Goal: Check status: Check status

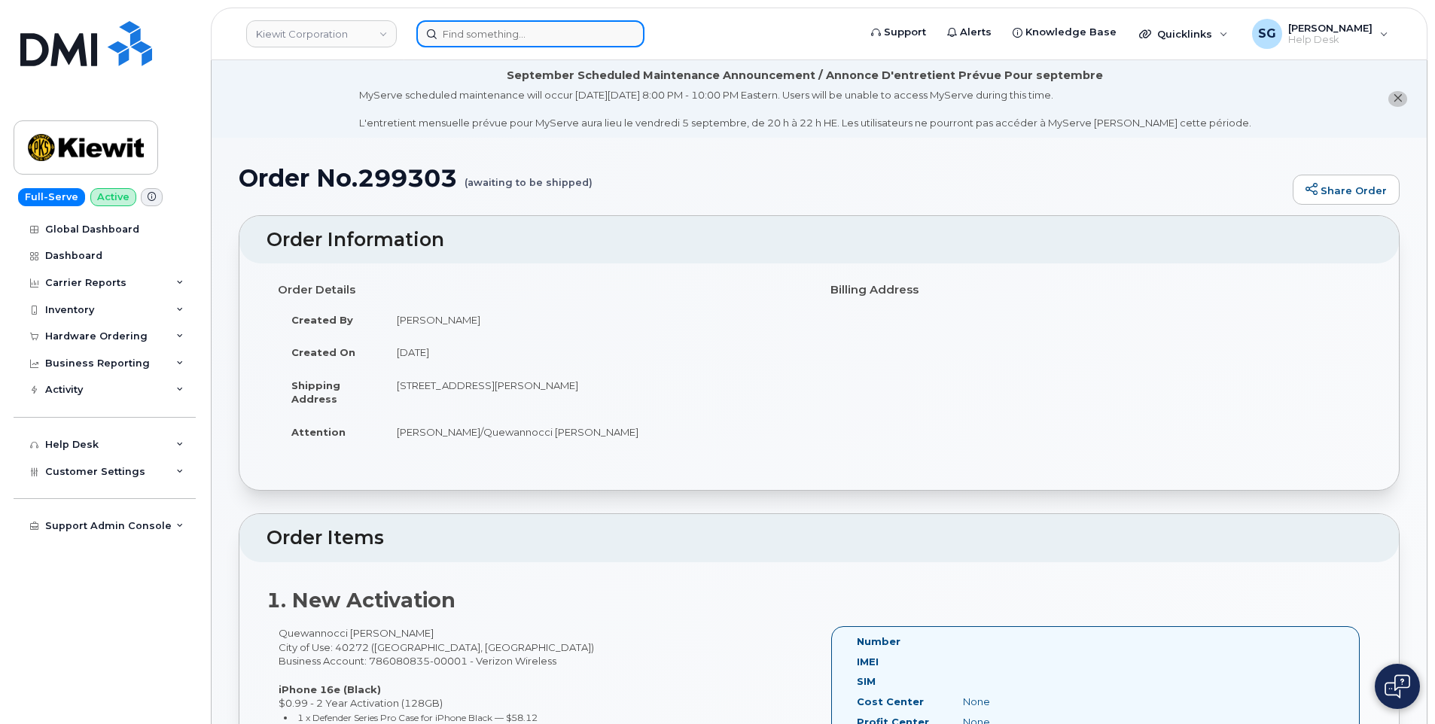
click at [468, 38] on input at bounding box center [530, 33] width 228 height 27
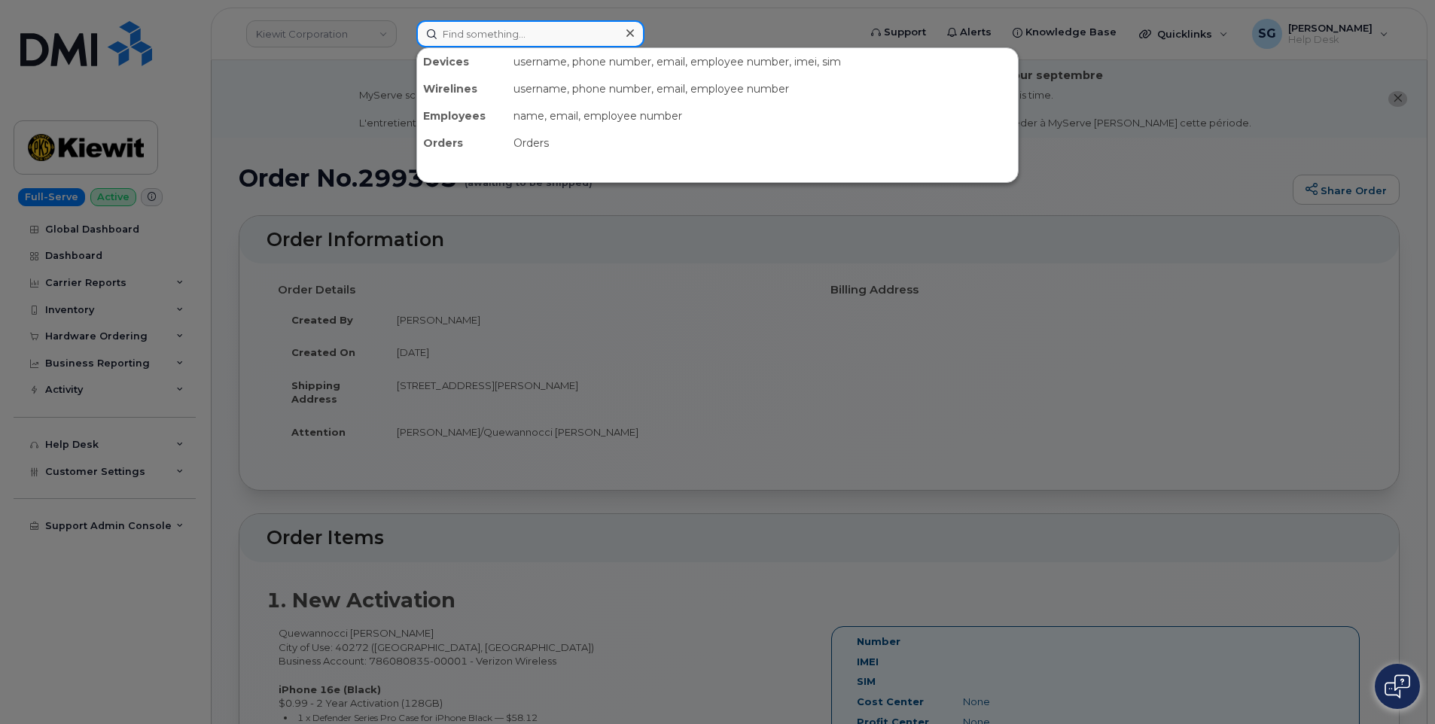
click at [538, 36] on input at bounding box center [530, 33] width 228 height 27
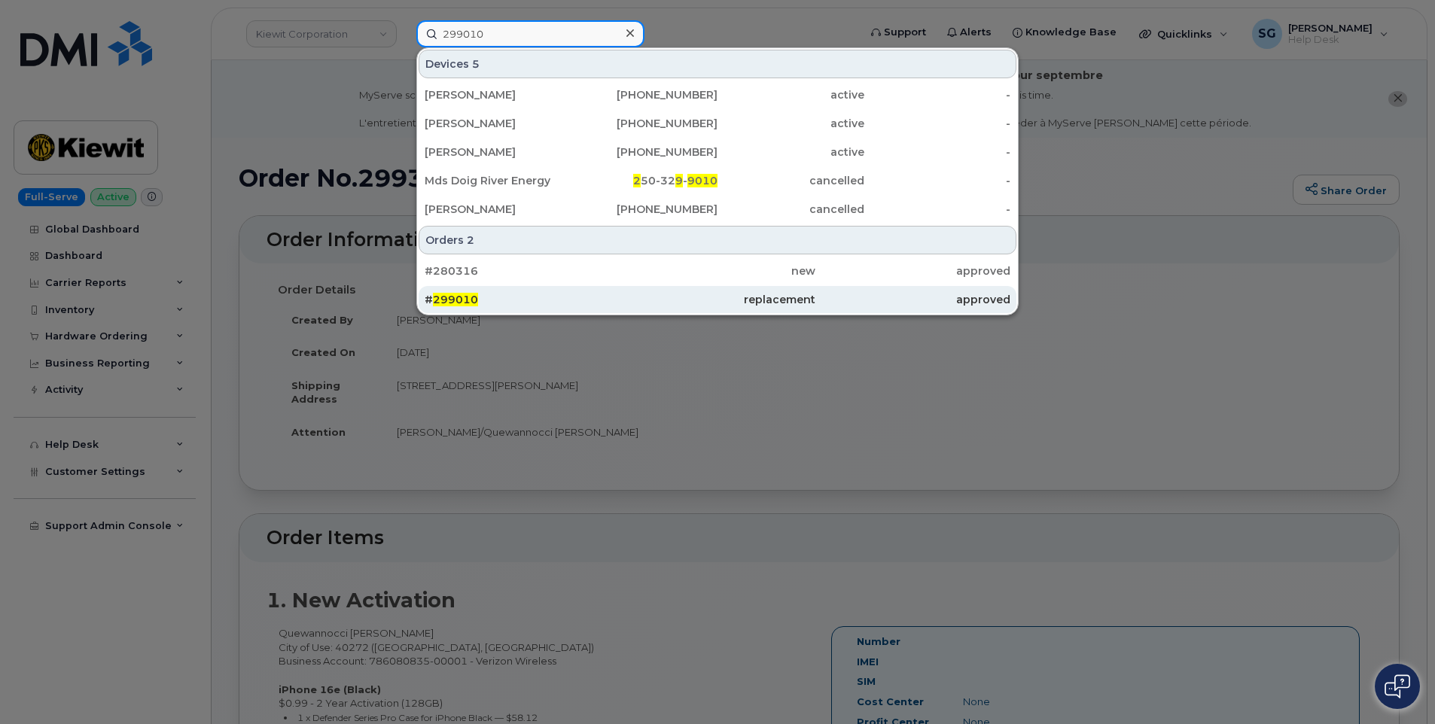
type input "299010"
click at [620, 292] on div "# 299010" at bounding box center [717, 299] width 195 height 27
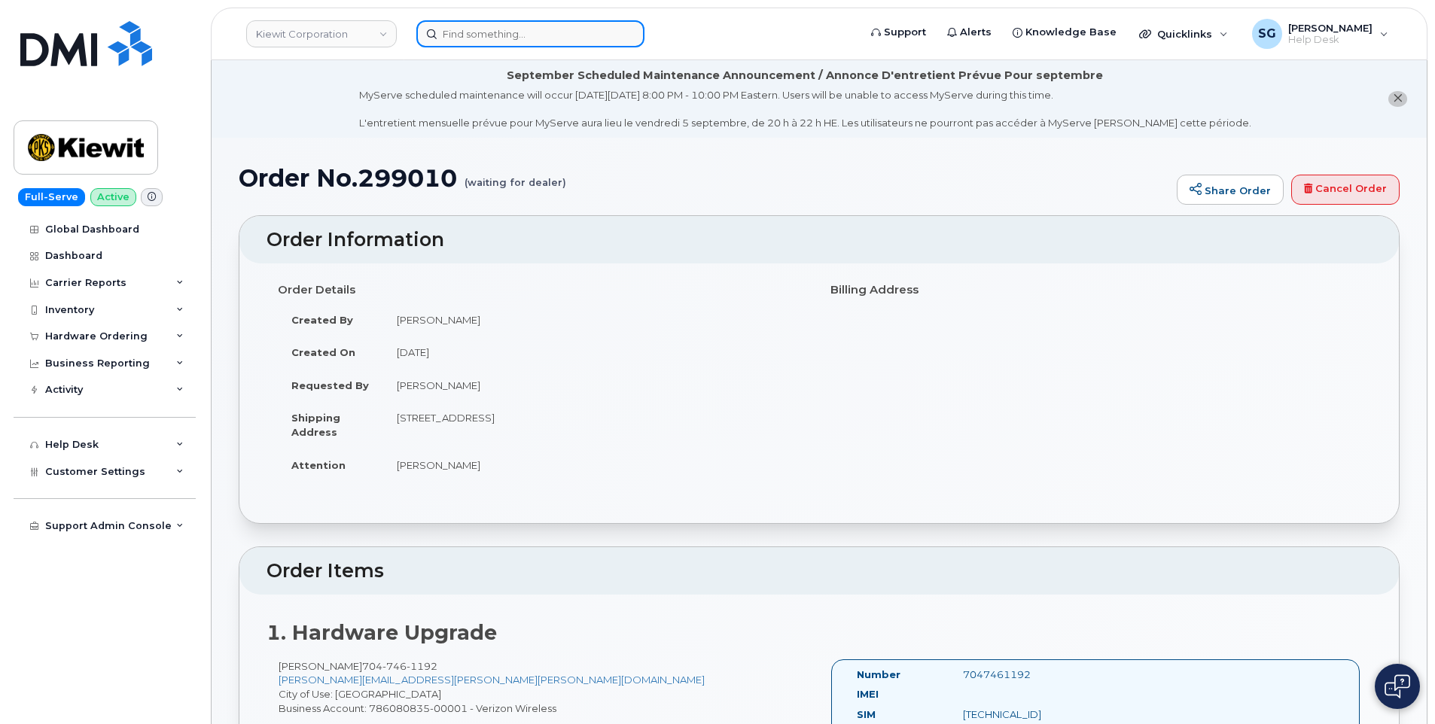
click at [465, 36] on input at bounding box center [530, 33] width 228 height 27
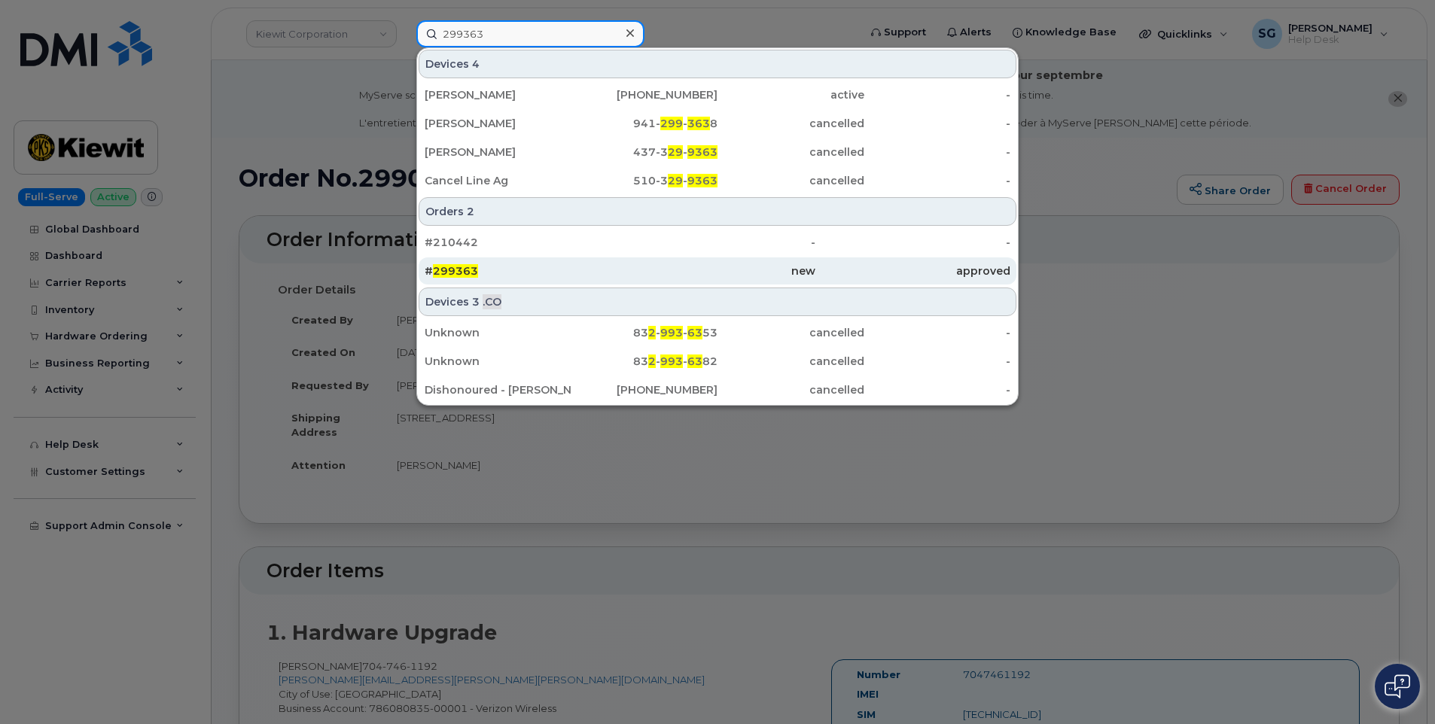
type input "299363"
click at [556, 276] on div "# 299363" at bounding box center [522, 271] width 195 height 15
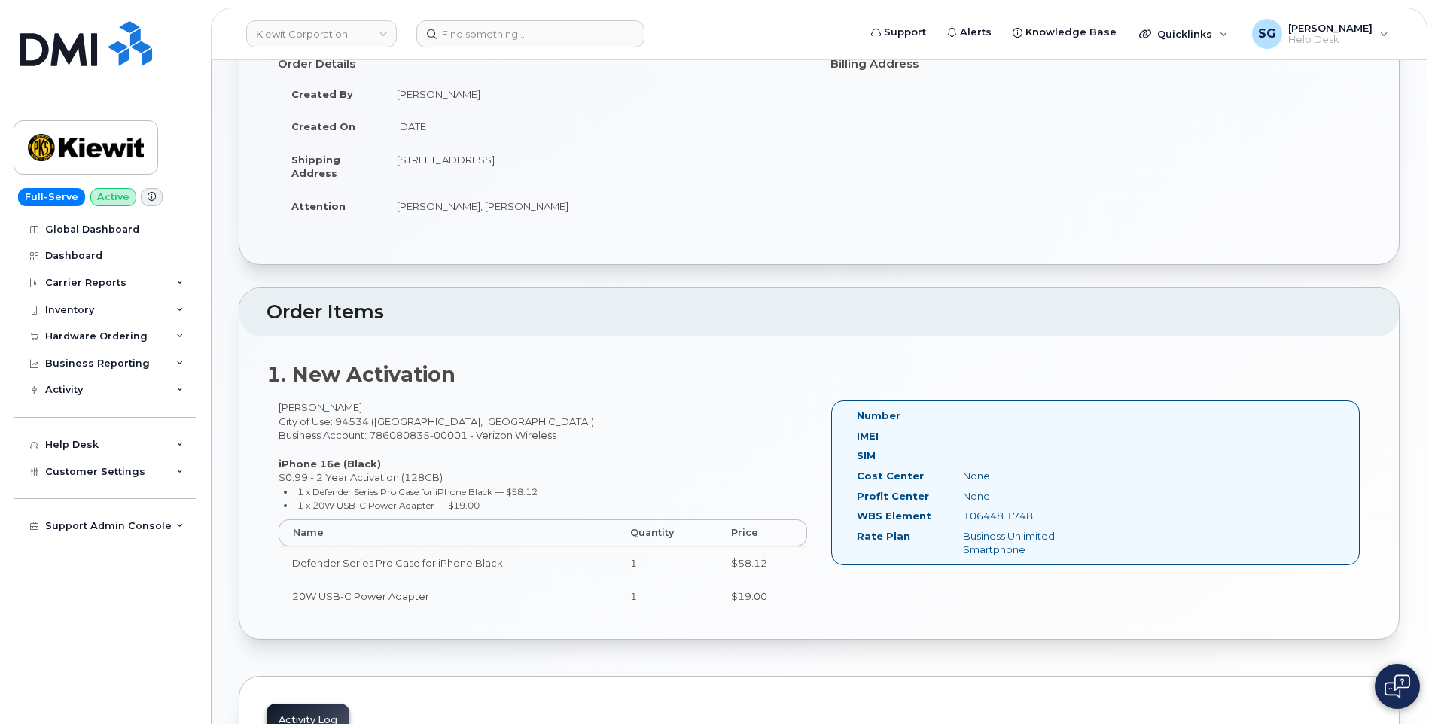
scroll to position [303, 0]
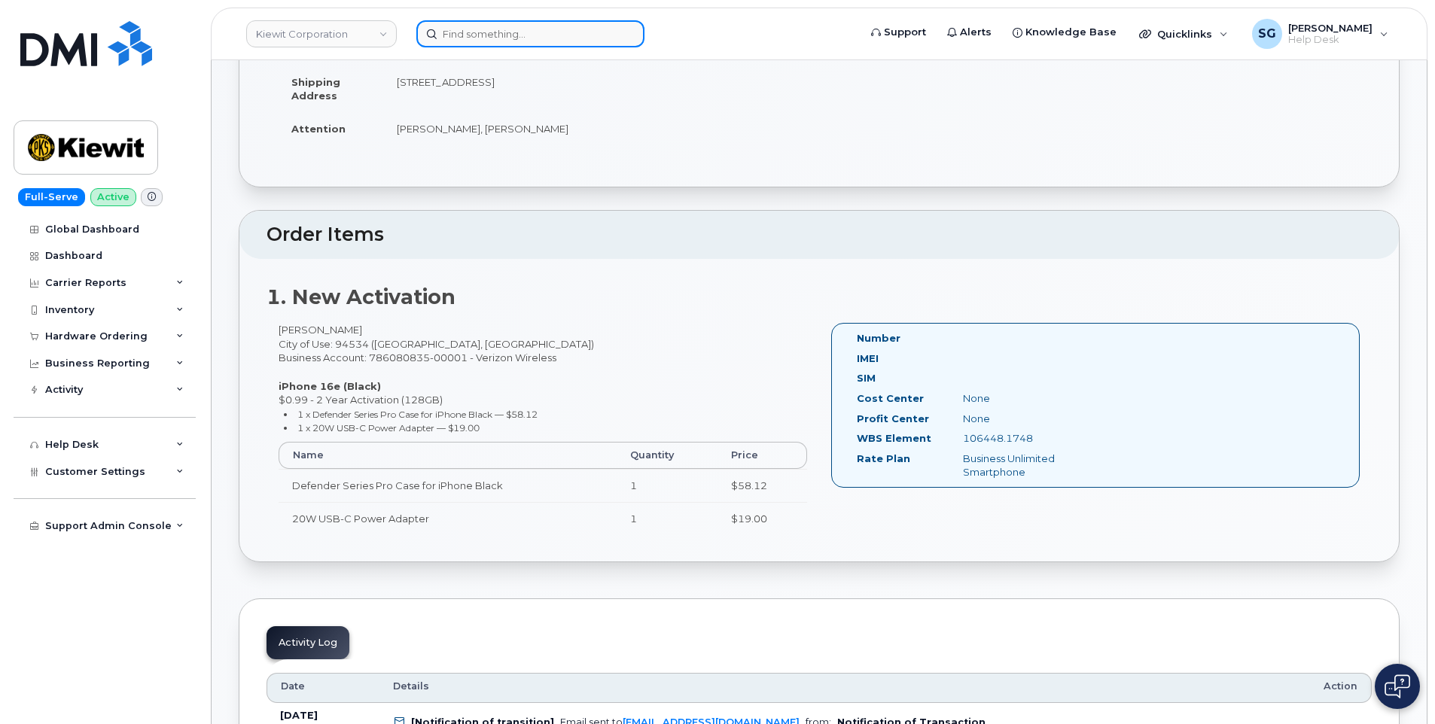
click at [489, 27] on input at bounding box center [530, 33] width 228 height 27
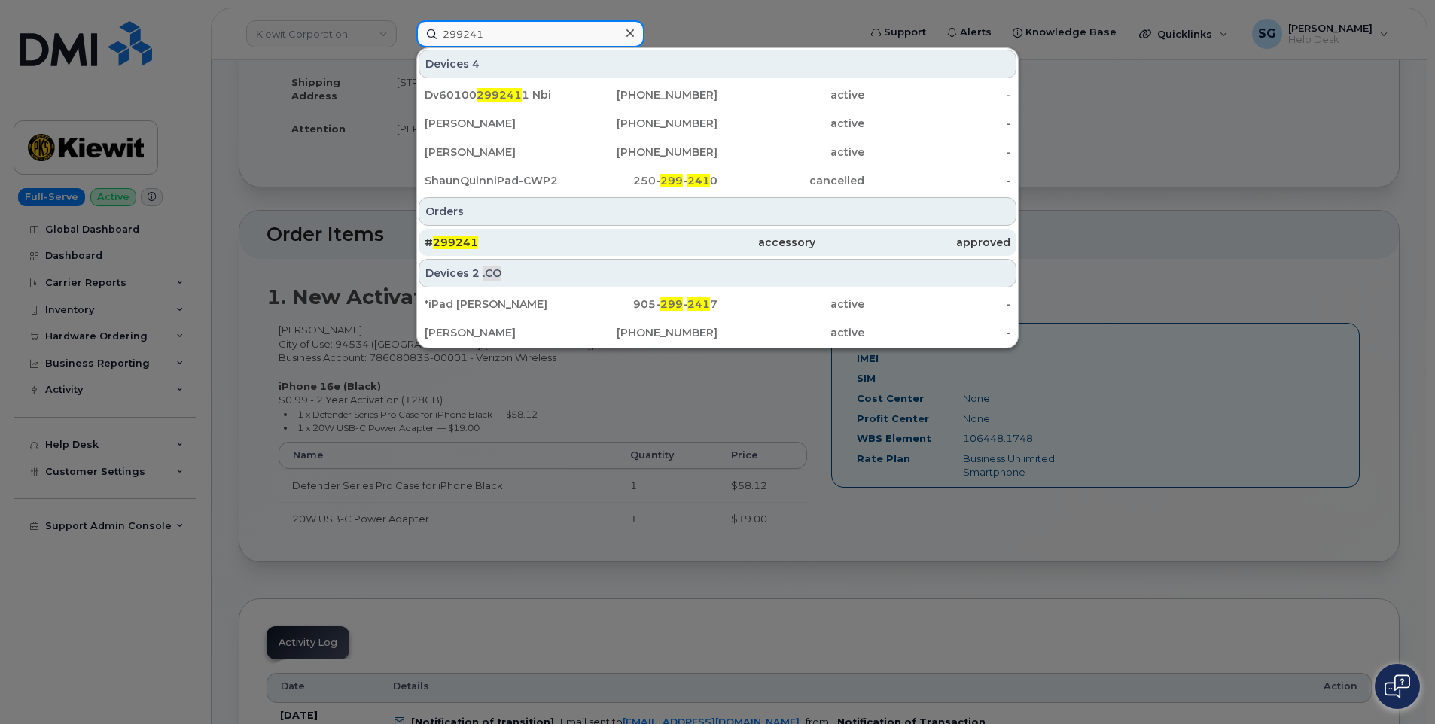
type input "299241"
click at [605, 239] on div "# 299241" at bounding box center [522, 242] width 195 height 15
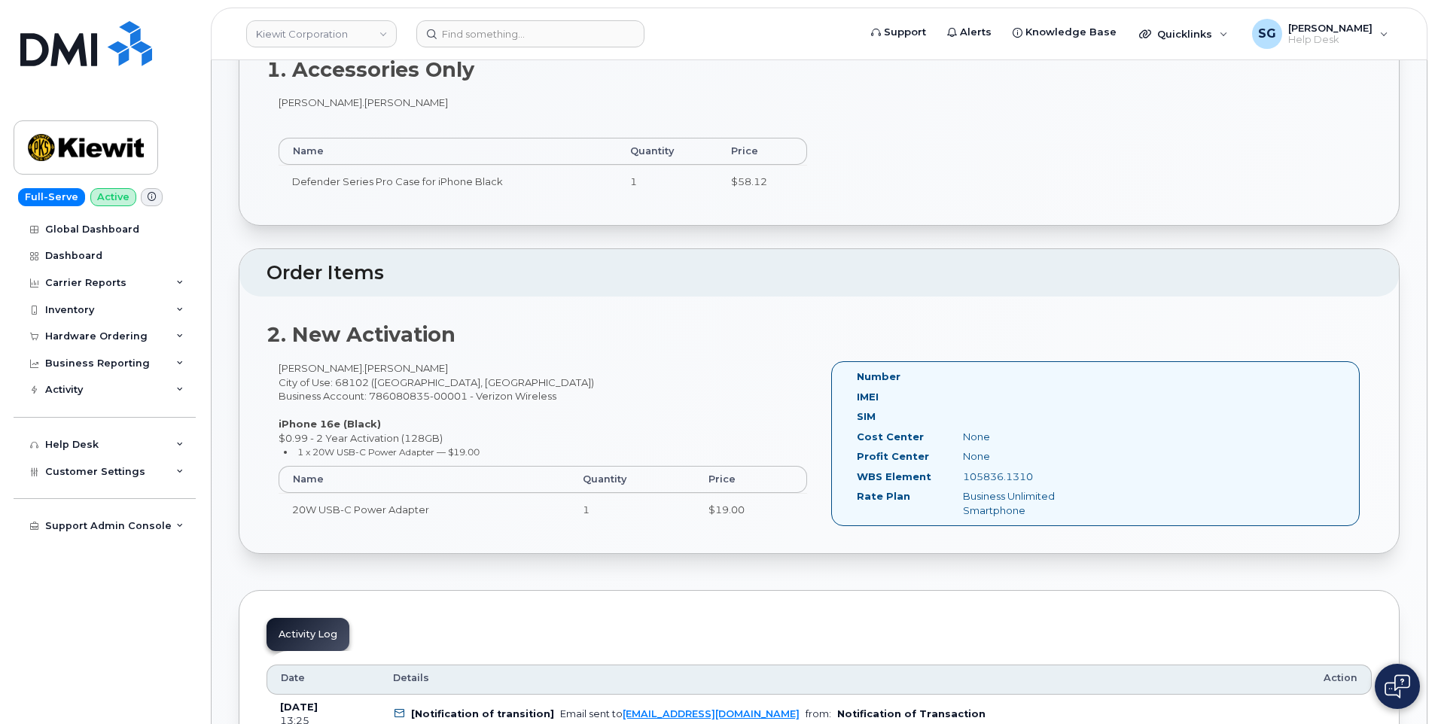
scroll to position [602, 0]
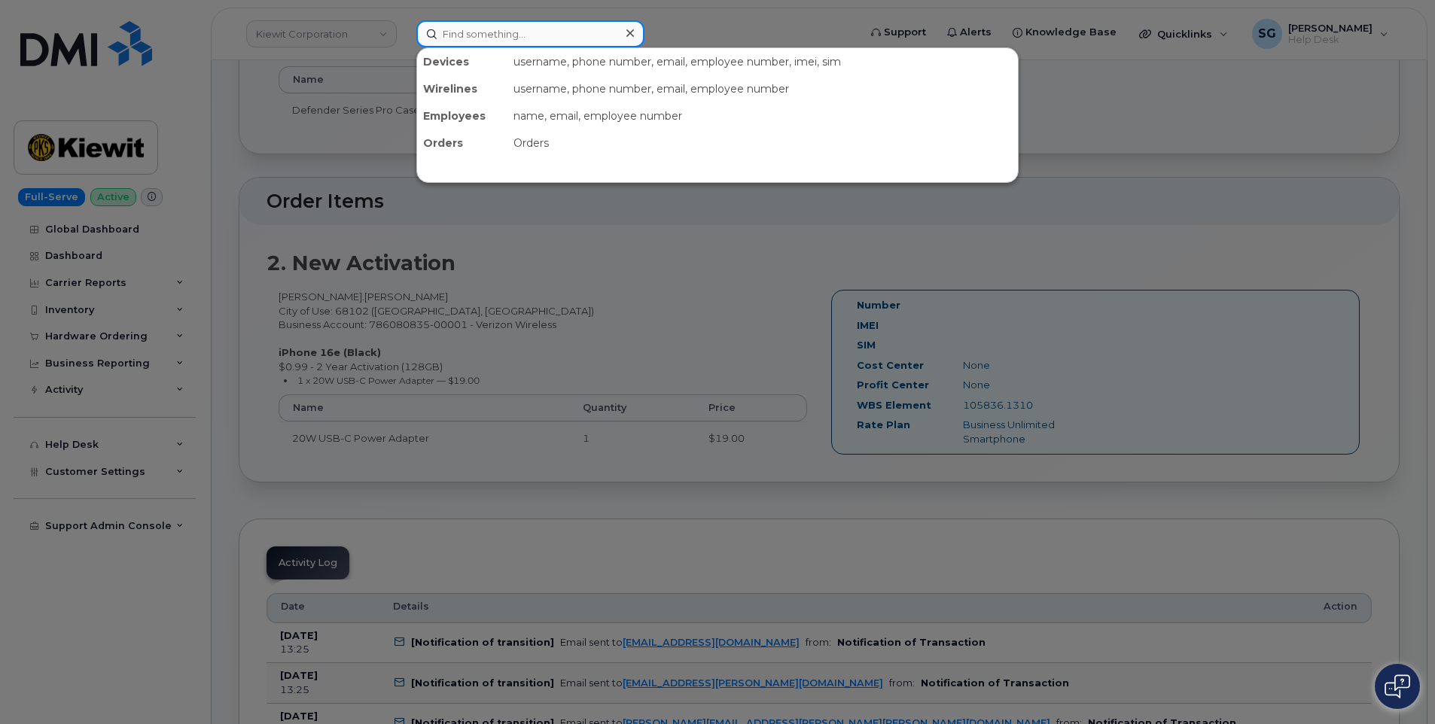
click at [486, 35] on input at bounding box center [530, 33] width 228 height 27
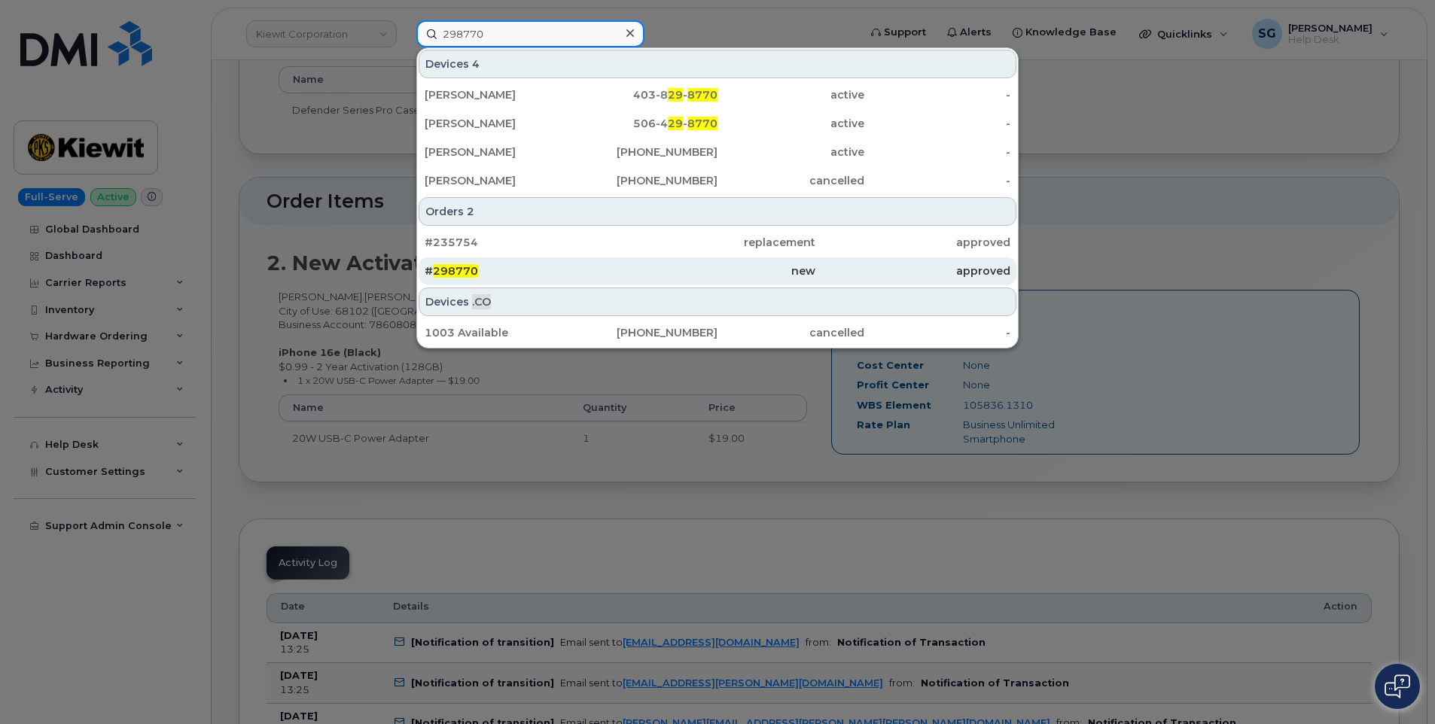
type input "298770"
click at [562, 277] on div "# 298770" at bounding box center [522, 271] width 195 height 15
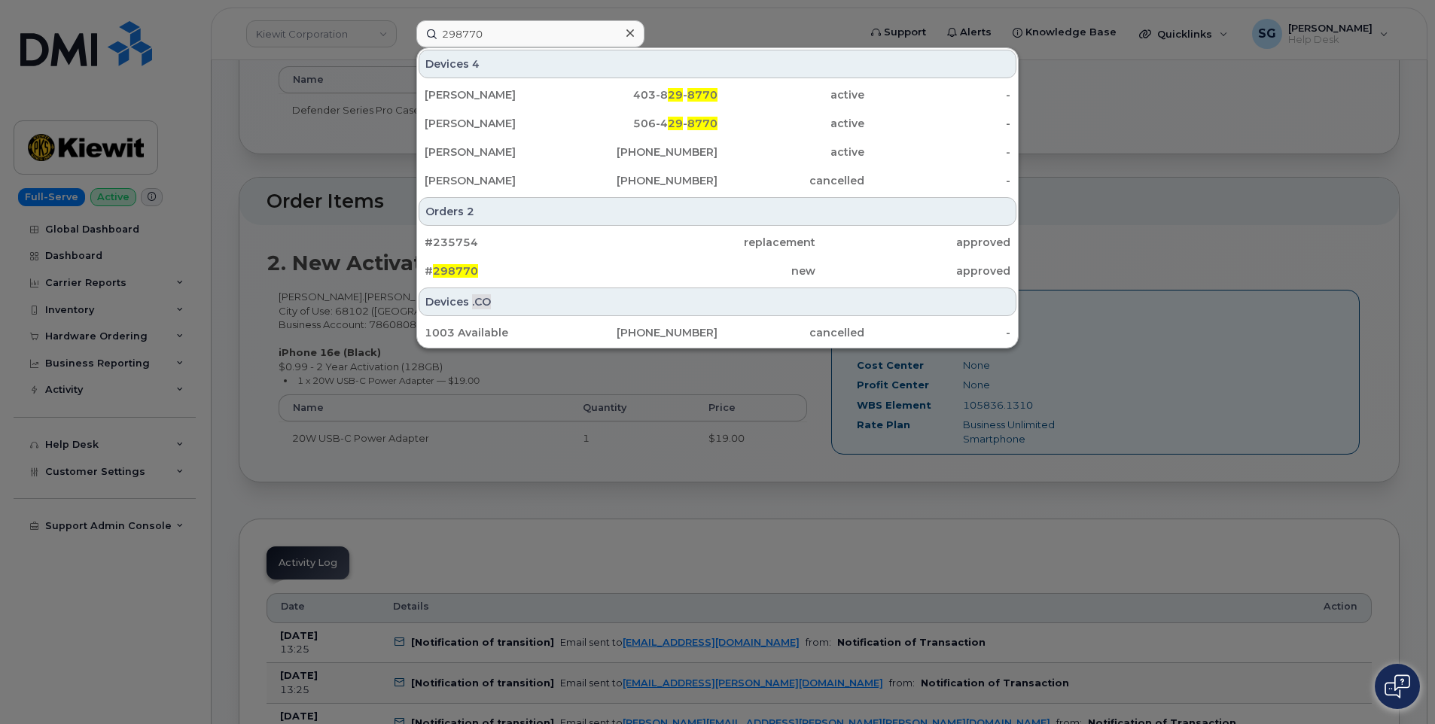
click at [681, 285] on div "#235754 replacement approved # 298770 new approved" at bounding box center [717, 256] width 601 height 59
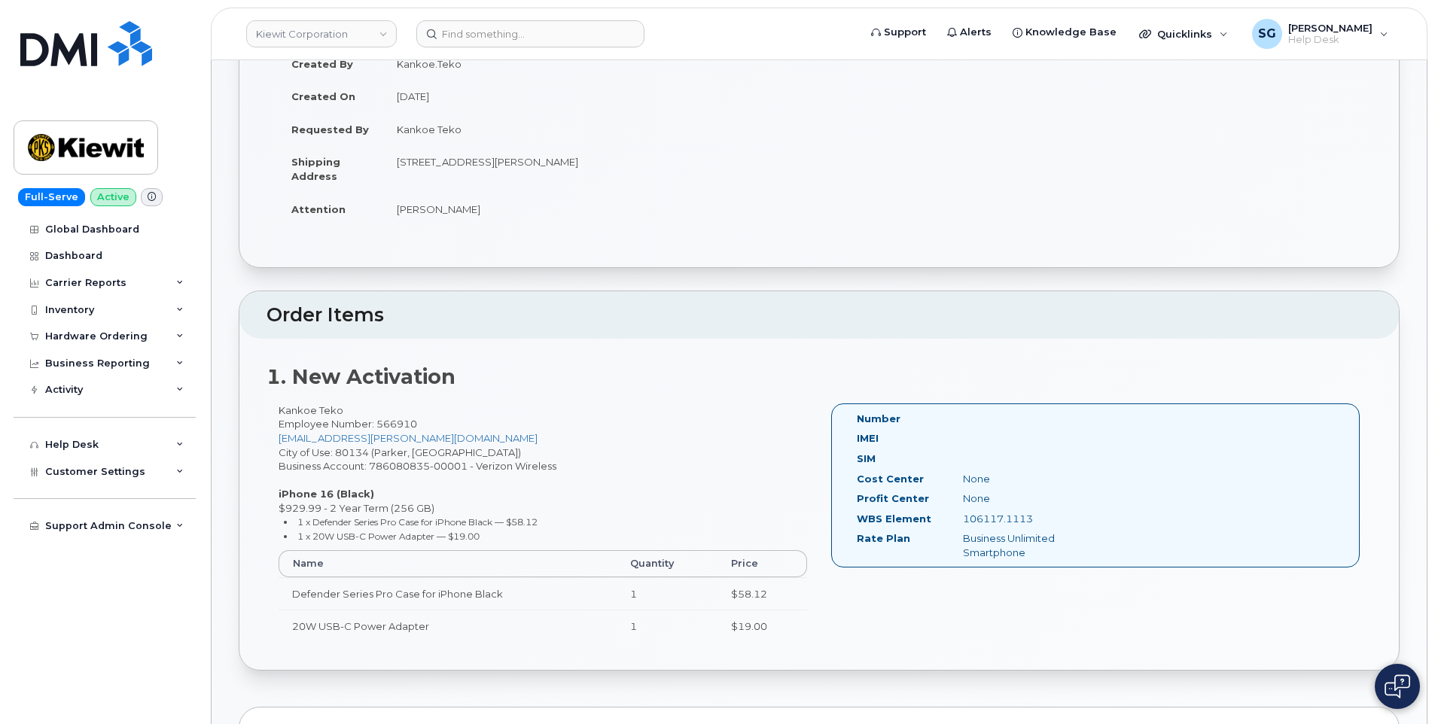
scroll to position [376, 0]
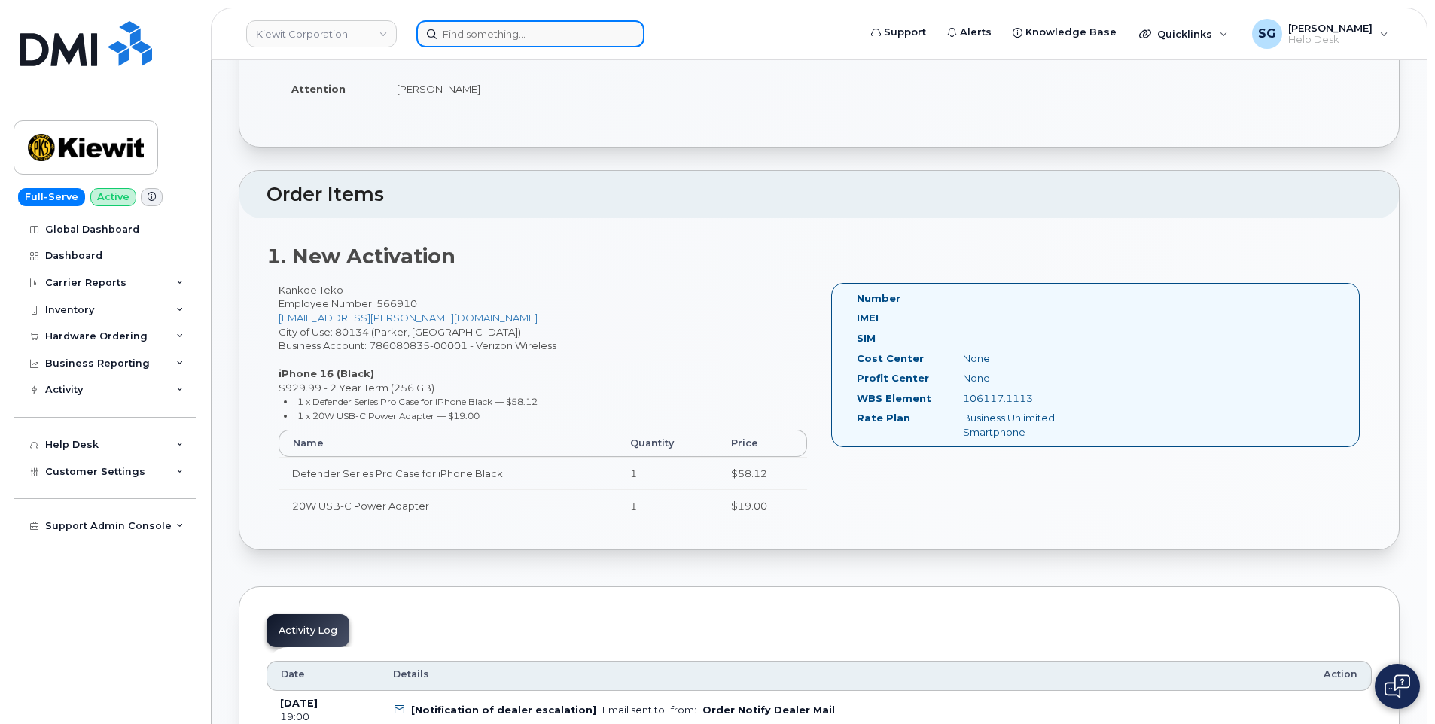
click at [481, 35] on input at bounding box center [530, 33] width 228 height 27
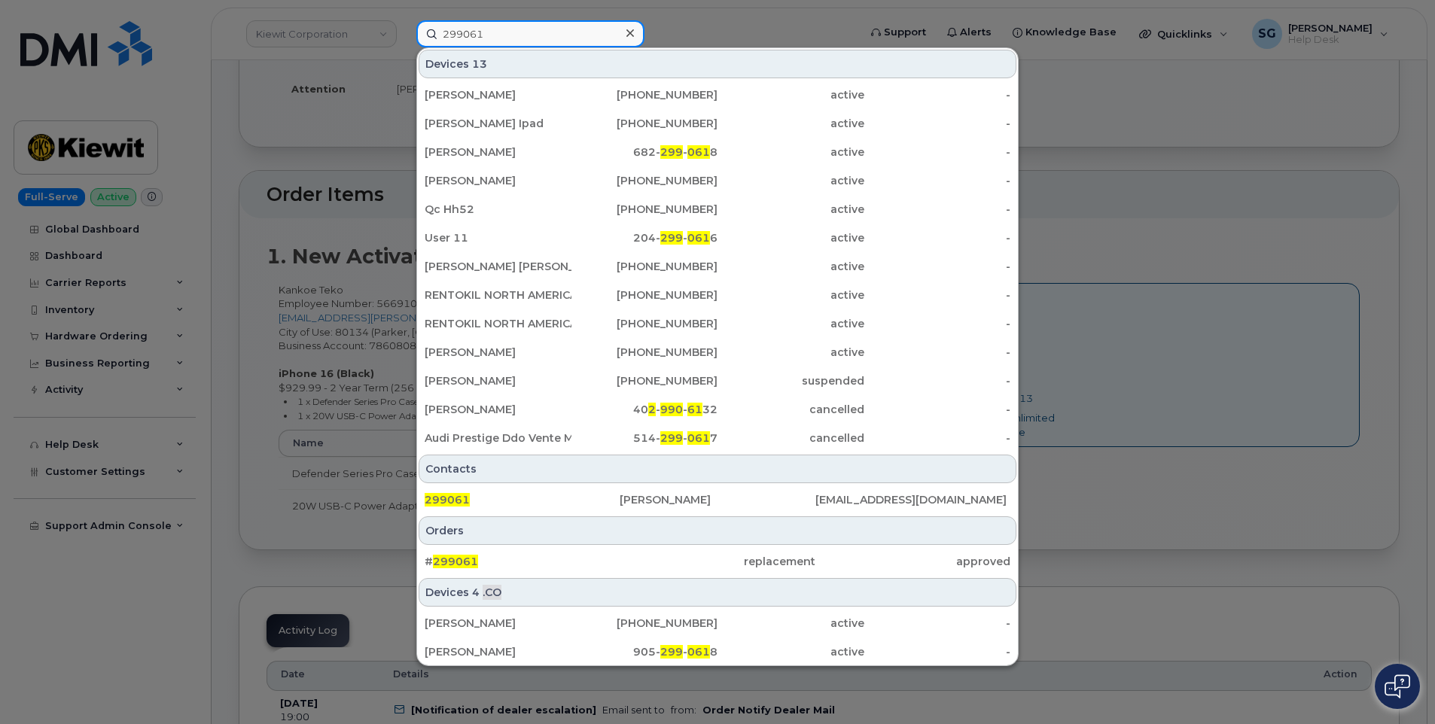
type input "299061"
click at [510, 578] on div "Devices 4 .CO GINA LEWIS 306-491-9731 active - Ivan Roberts 905- 299 - 061 8 ac…" at bounding box center [717, 636] width 601 height 119
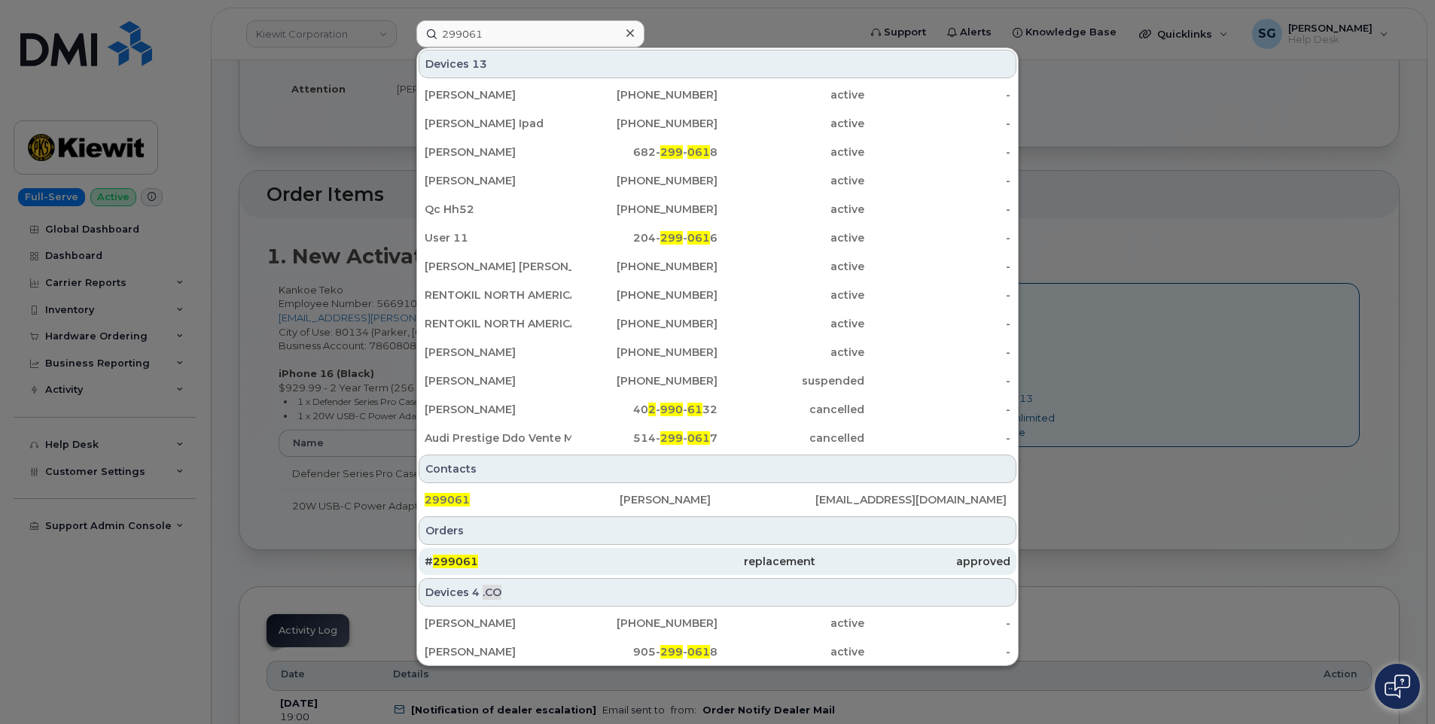
drag, startPoint x: 520, startPoint y: 562, endPoint x: 559, endPoint y: 552, distance: 40.5
click at [520, 562] on div "# 299061" at bounding box center [522, 561] width 195 height 15
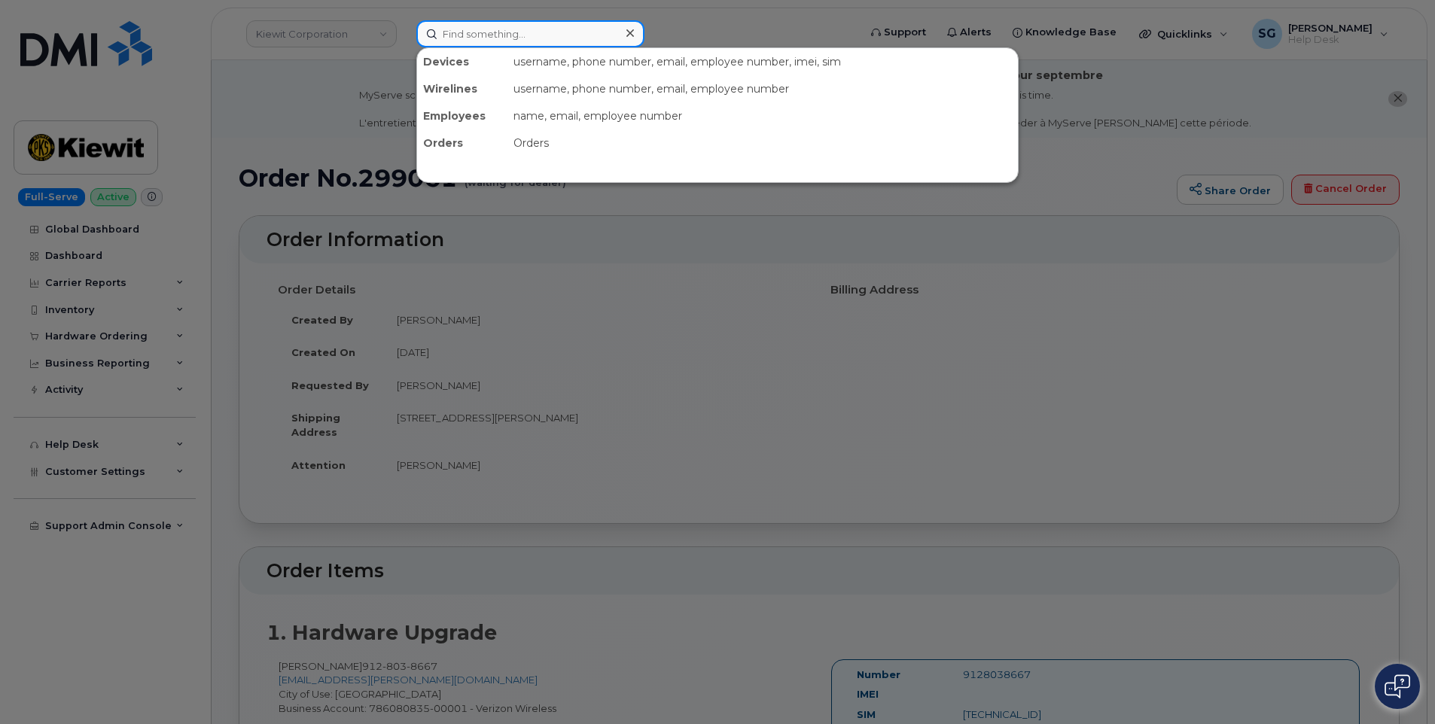
click at [507, 32] on input at bounding box center [530, 33] width 228 height 27
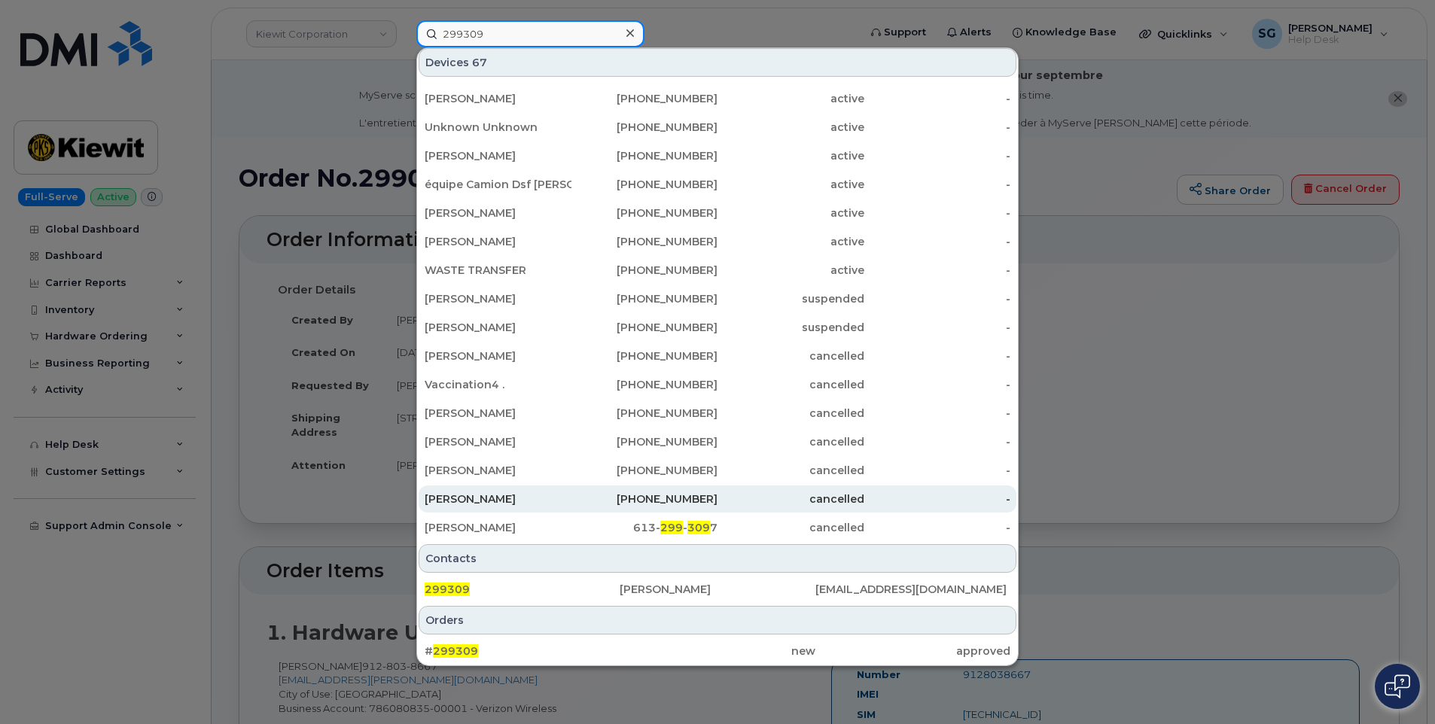
scroll to position [230, 0]
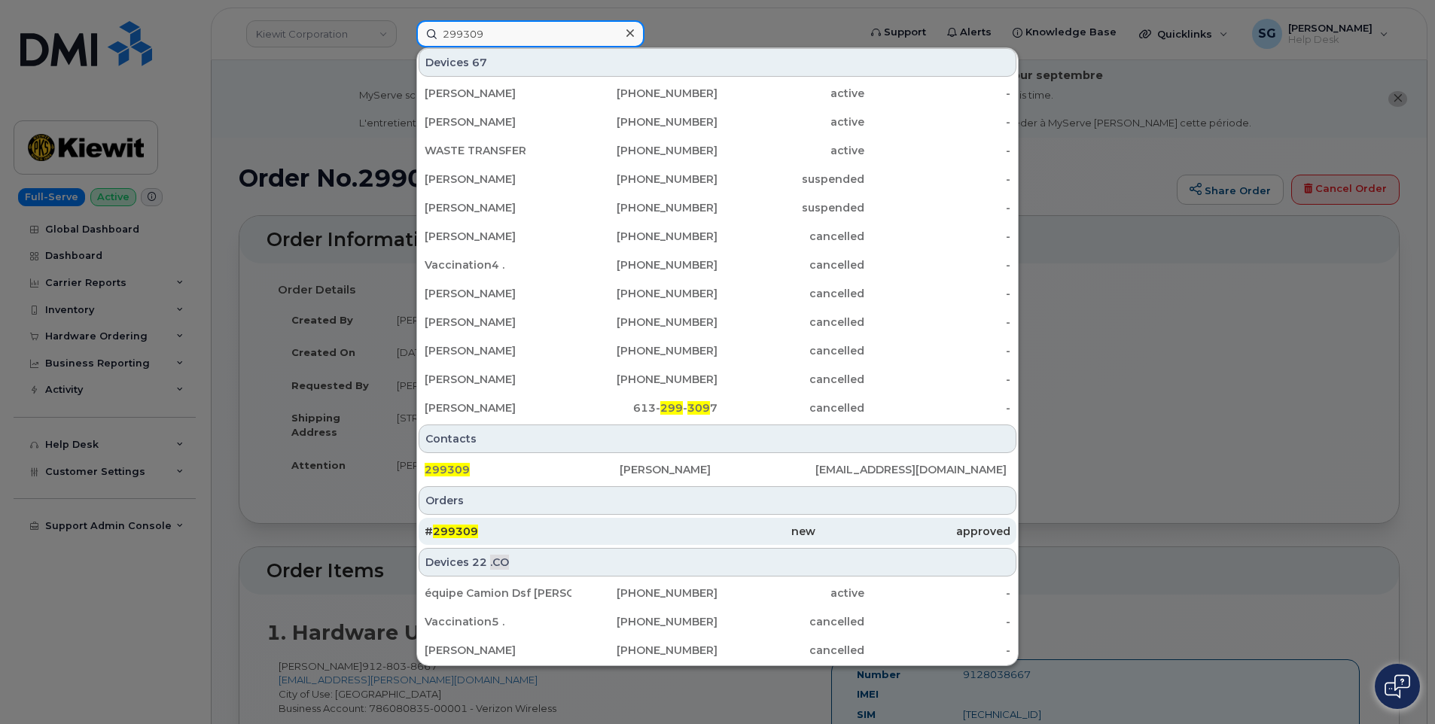
type input "299309"
click at [576, 528] on div "# 299309" at bounding box center [522, 531] width 195 height 15
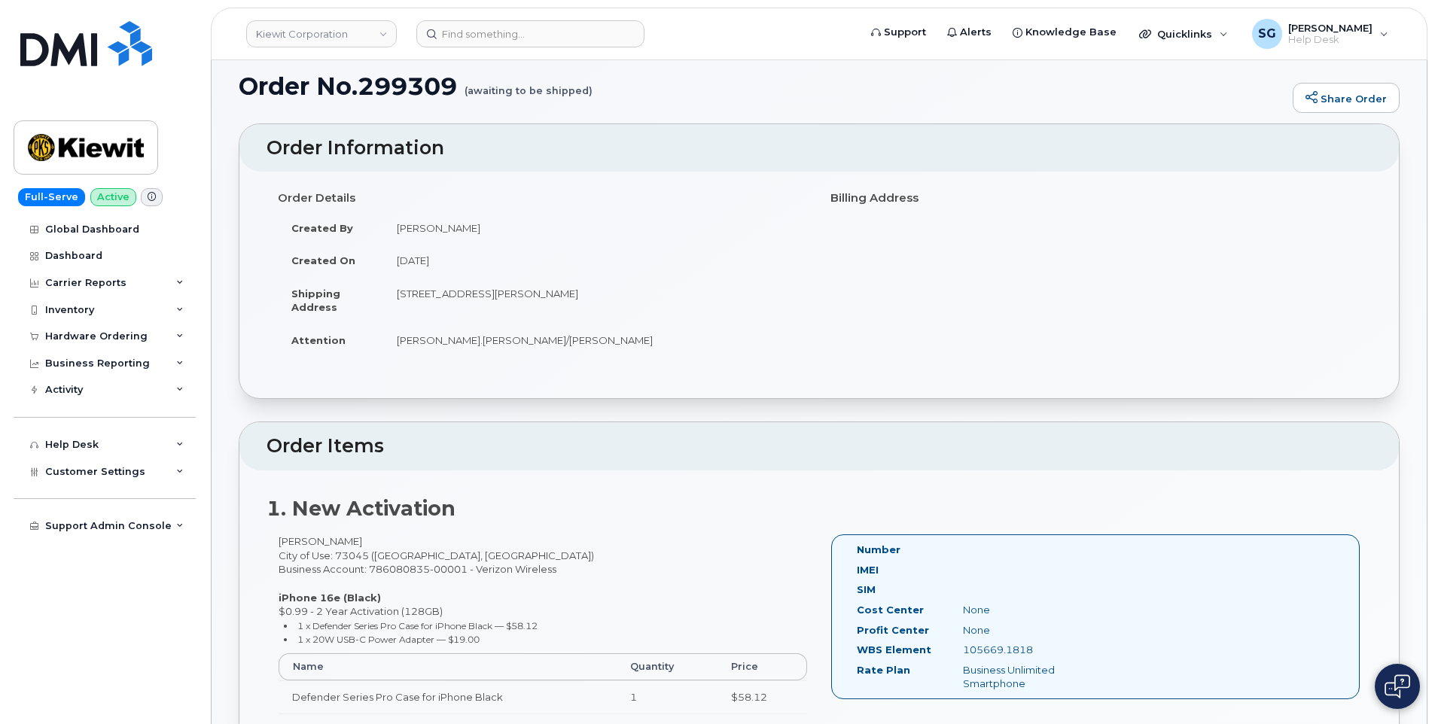
scroll to position [301, 0]
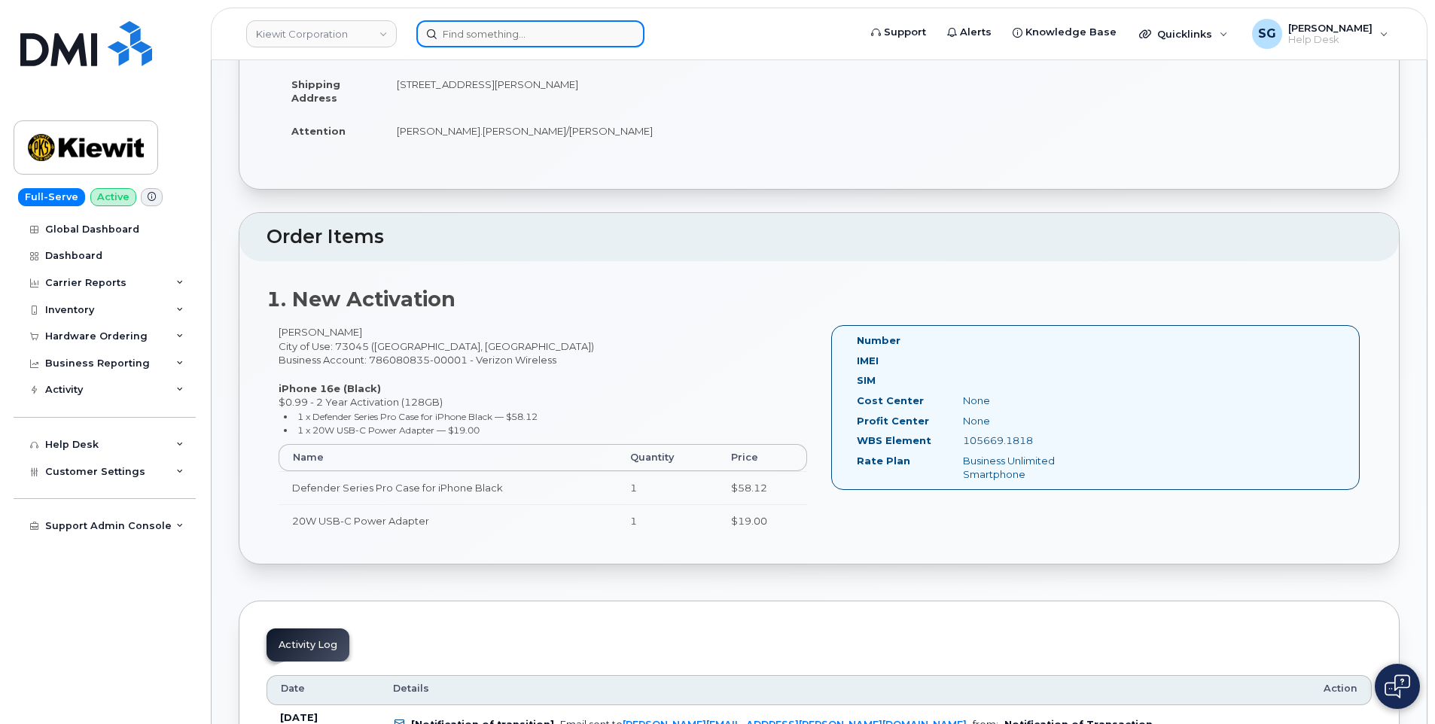
click at [465, 33] on input at bounding box center [530, 33] width 228 height 27
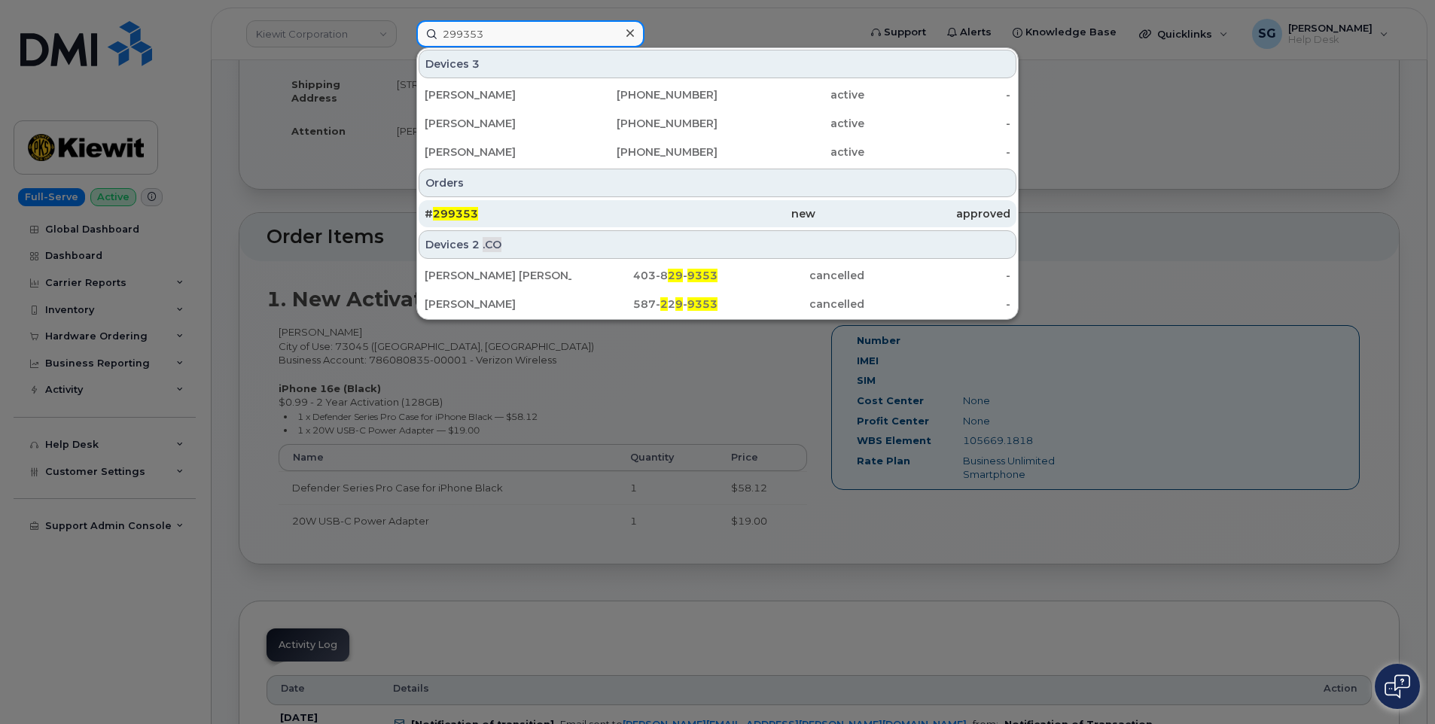
type input "299353"
click at [690, 215] on div "new" at bounding box center [717, 213] width 195 height 15
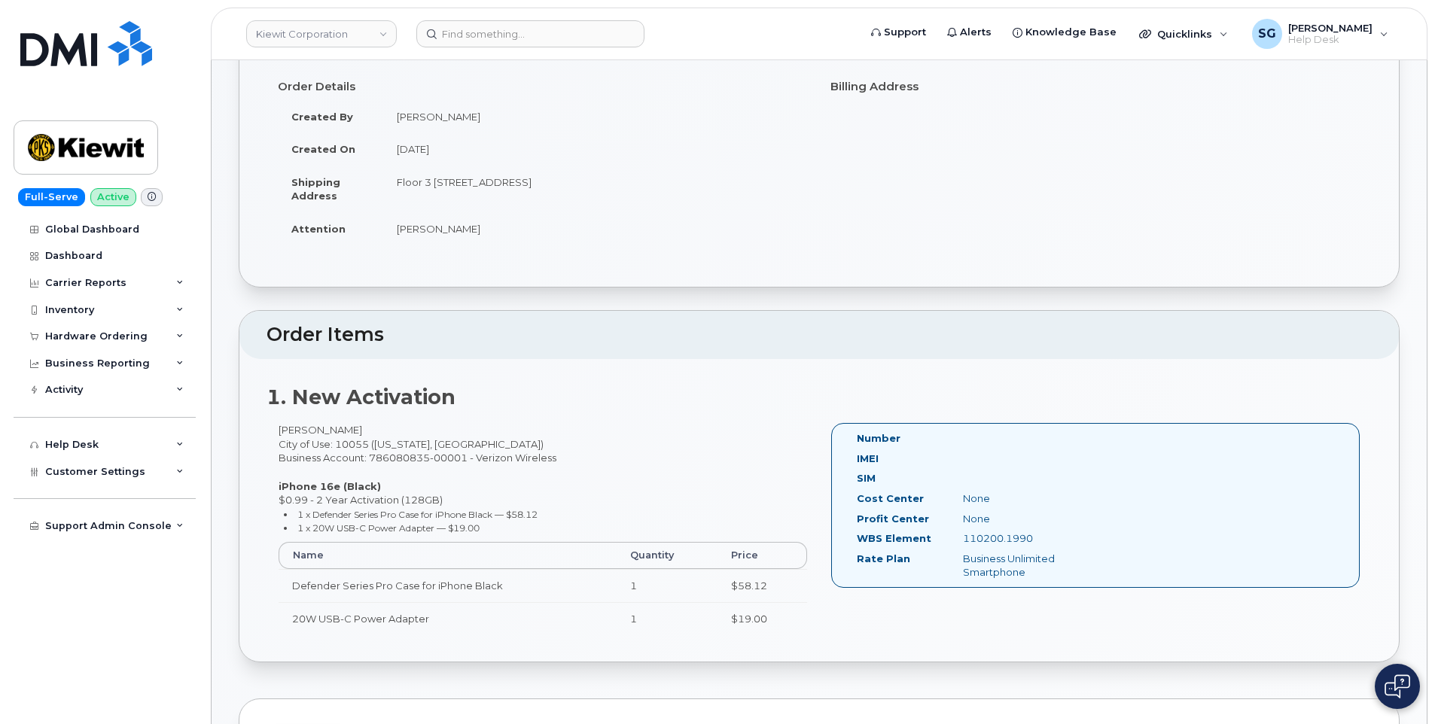
scroll to position [75, 0]
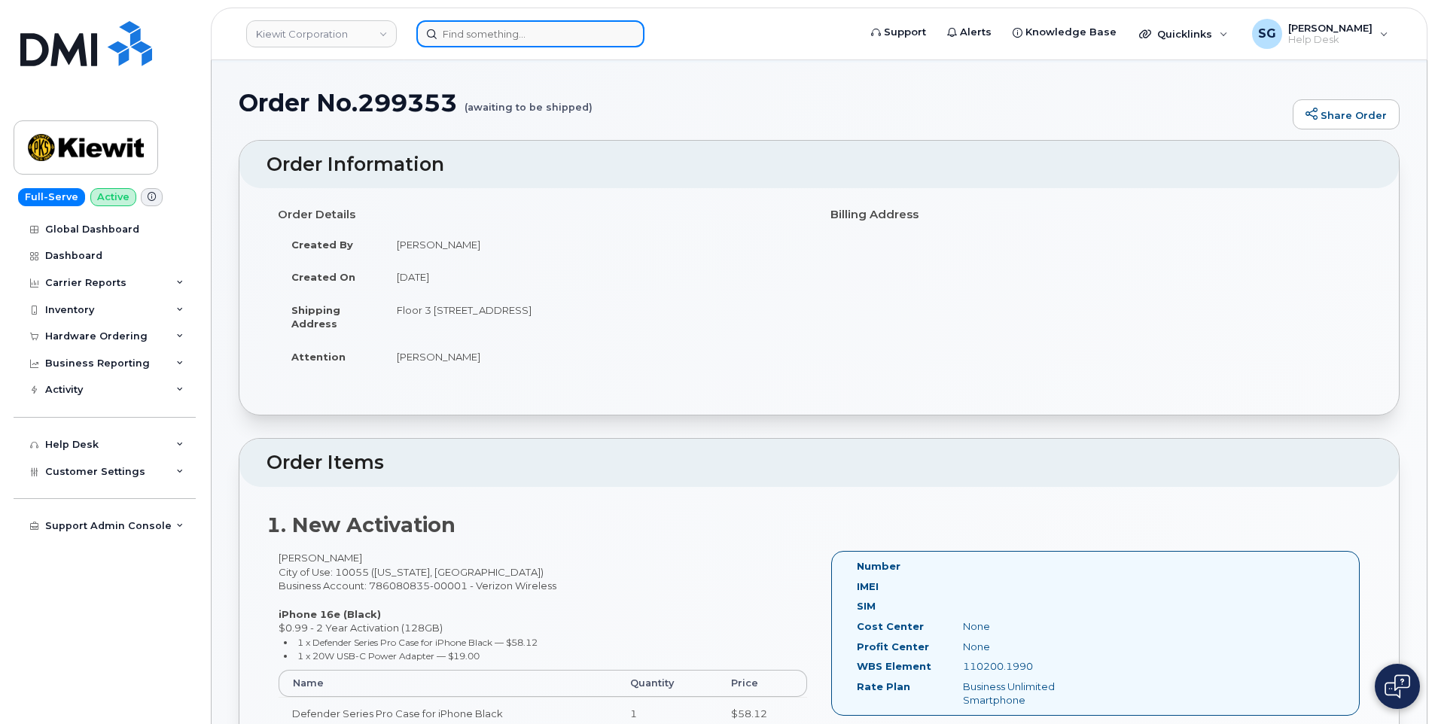
click at [456, 40] on input at bounding box center [530, 33] width 228 height 27
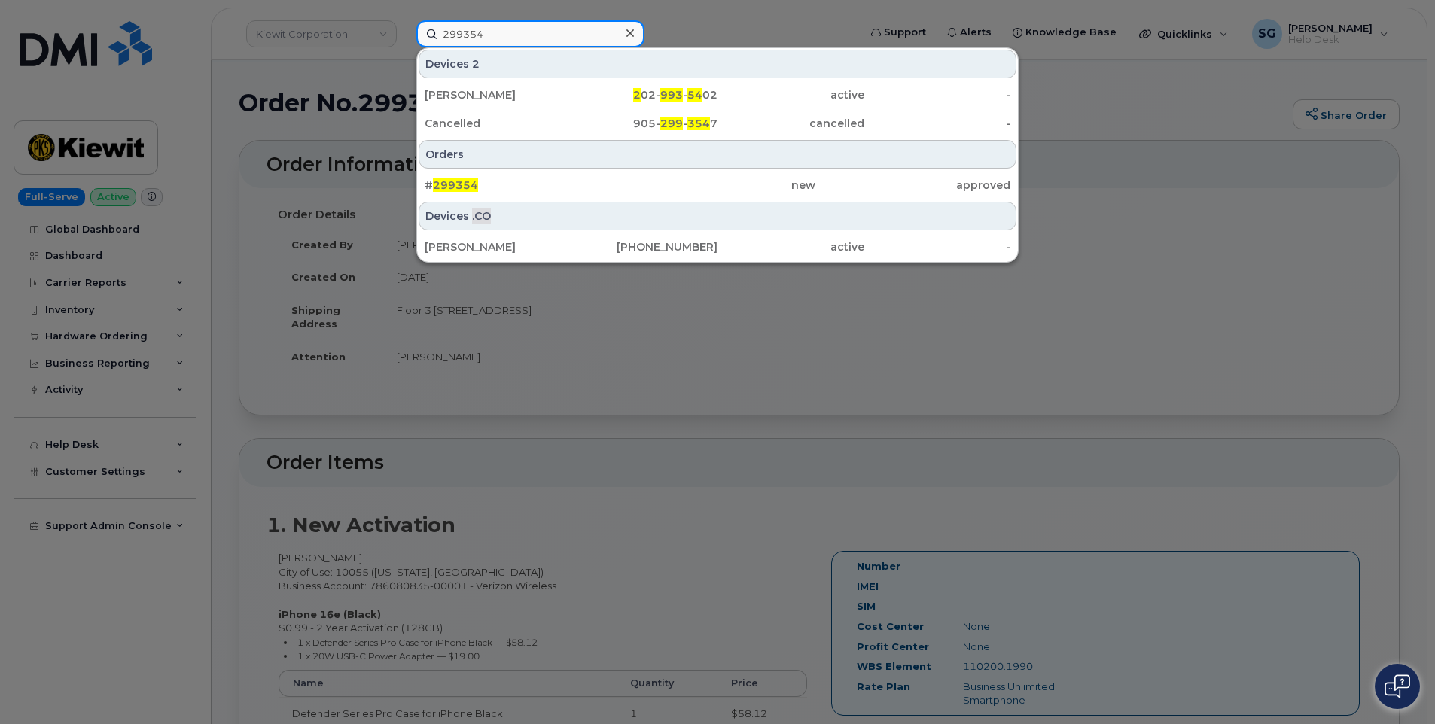
type input "299354"
drag, startPoint x: 642, startPoint y: 183, endPoint x: 1404, endPoint y: 294, distance: 769.9
click at [642, 183] on div "new" at bounding box center [717, 185] width 195 height 15
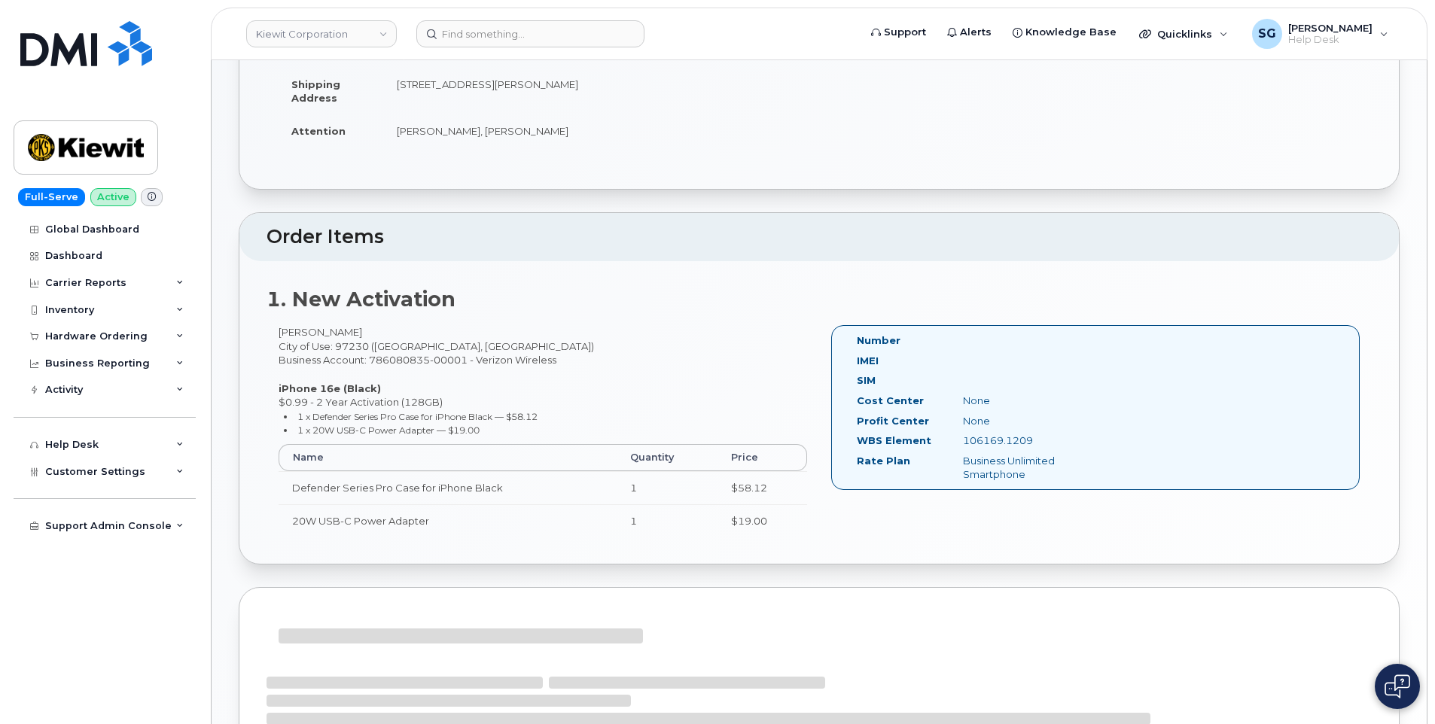
scroll to position [379, 0]
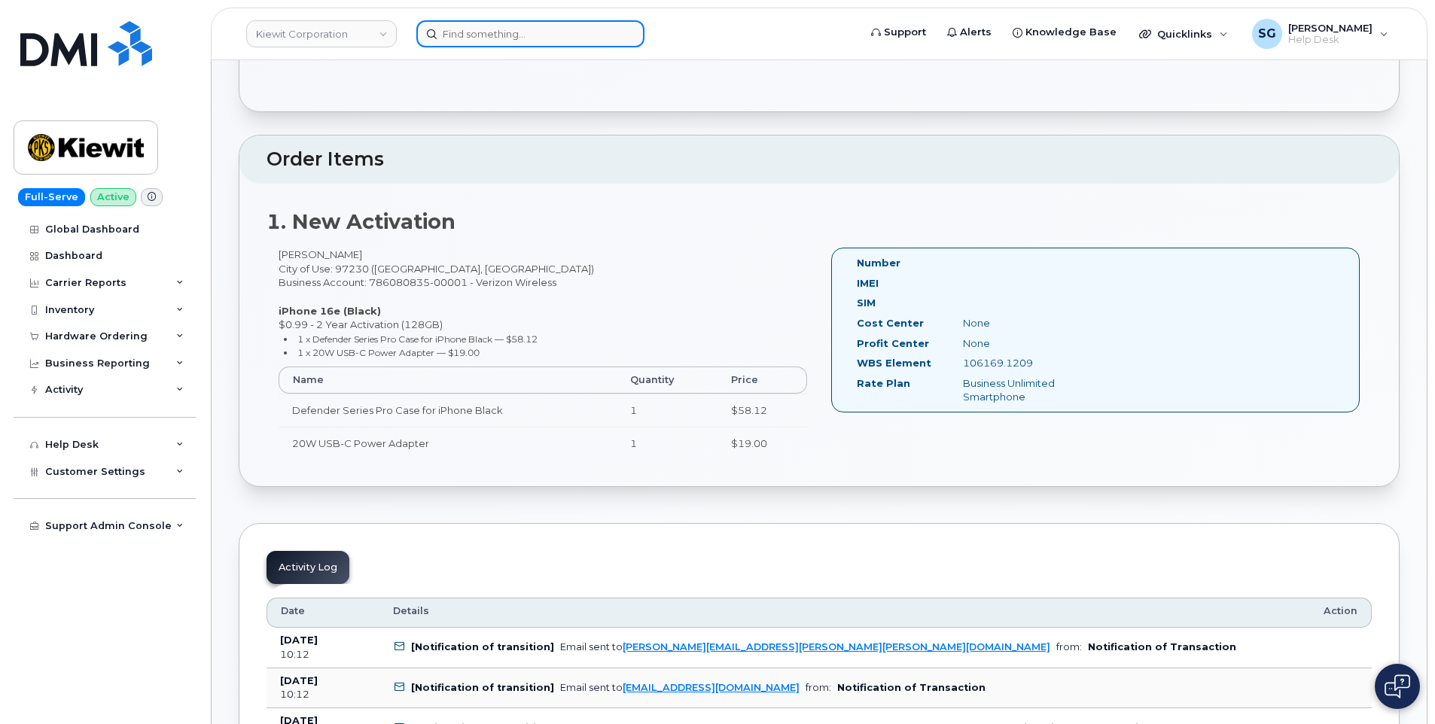
click at [510, 37] on input at bounding box center [530, 33] width 228 height 27
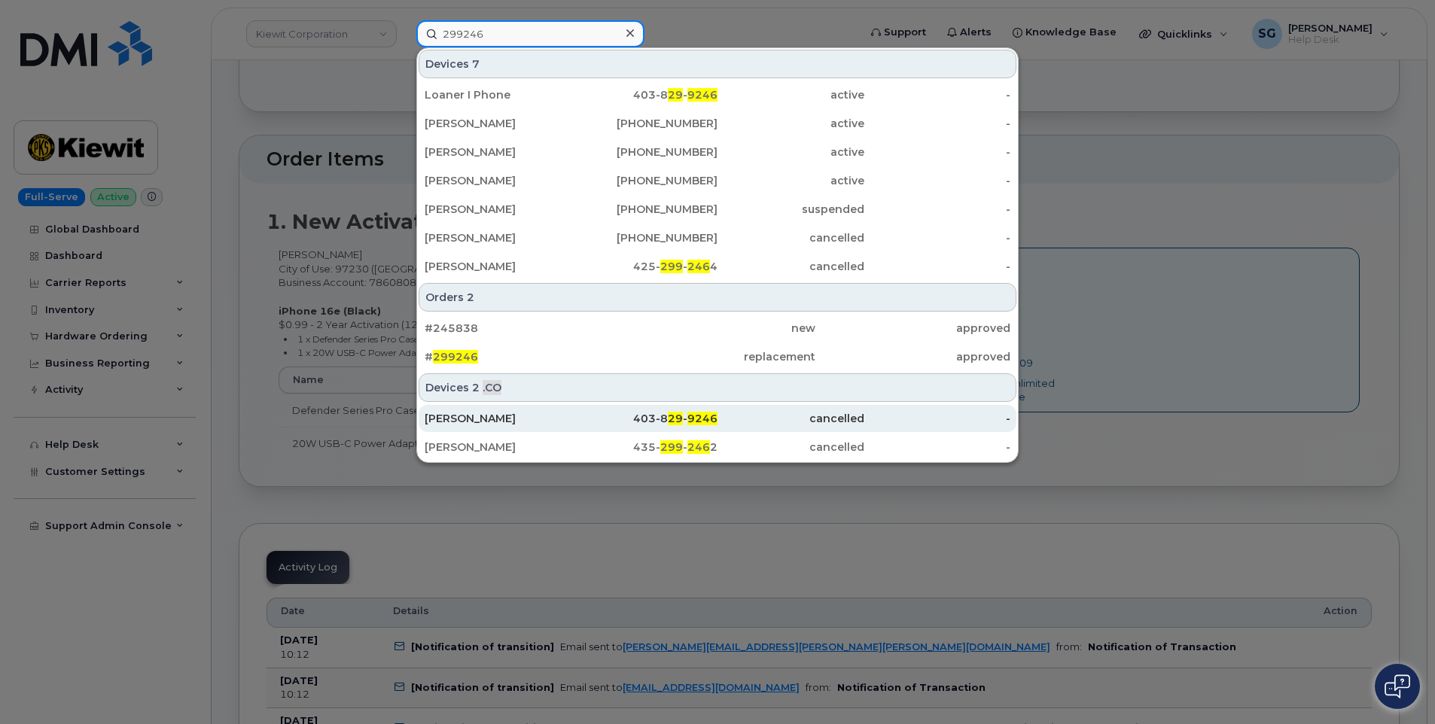
type input "299246"
click at [620, 365] on div "# 299246" at bounding box center [717, 356] width 195 height 27
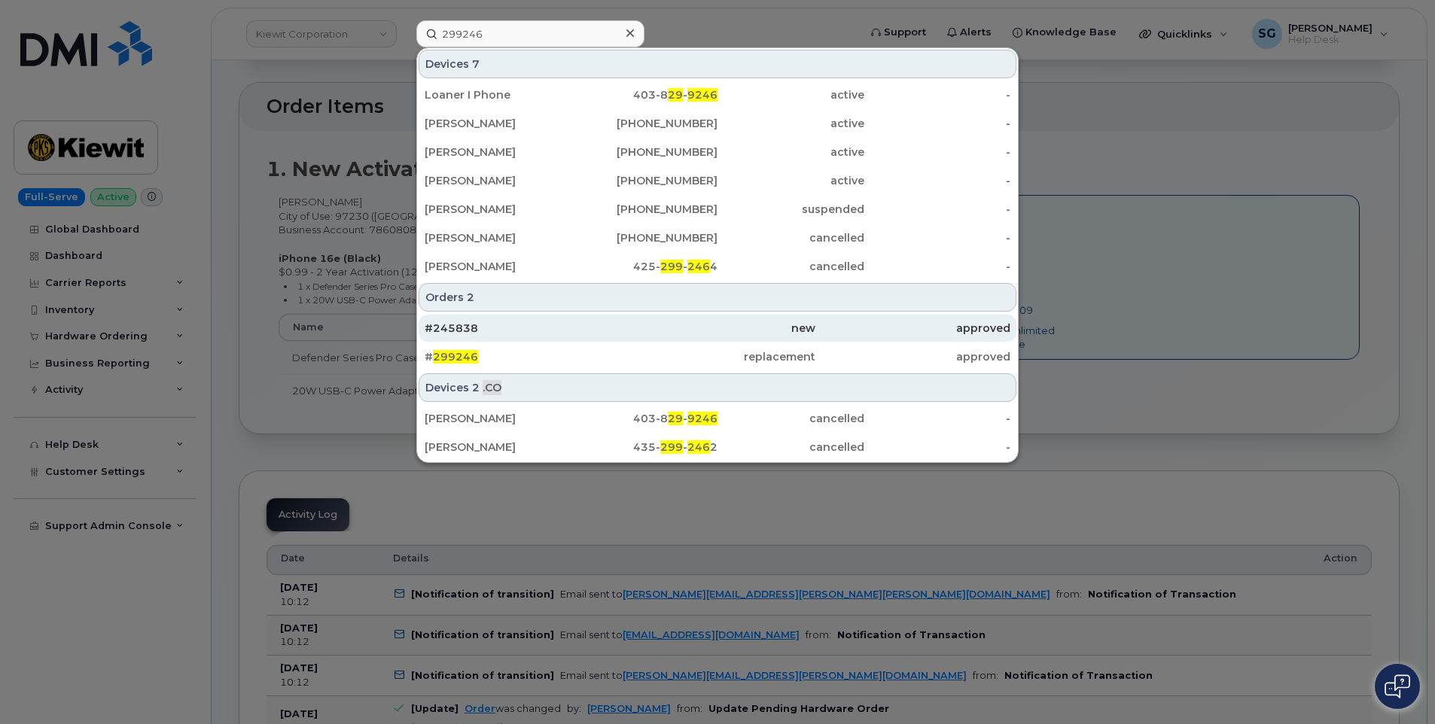
scroll to position [454, 0]
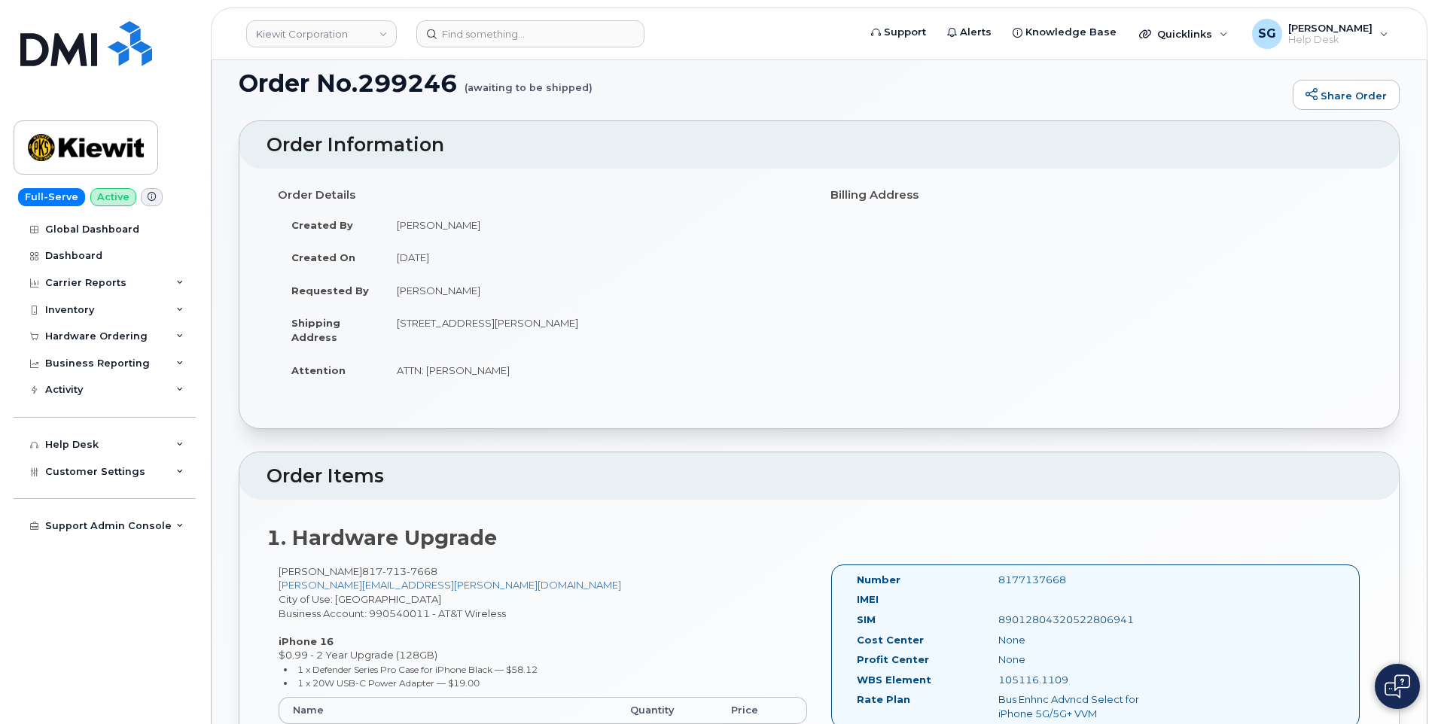
scroll to position [226, 0]
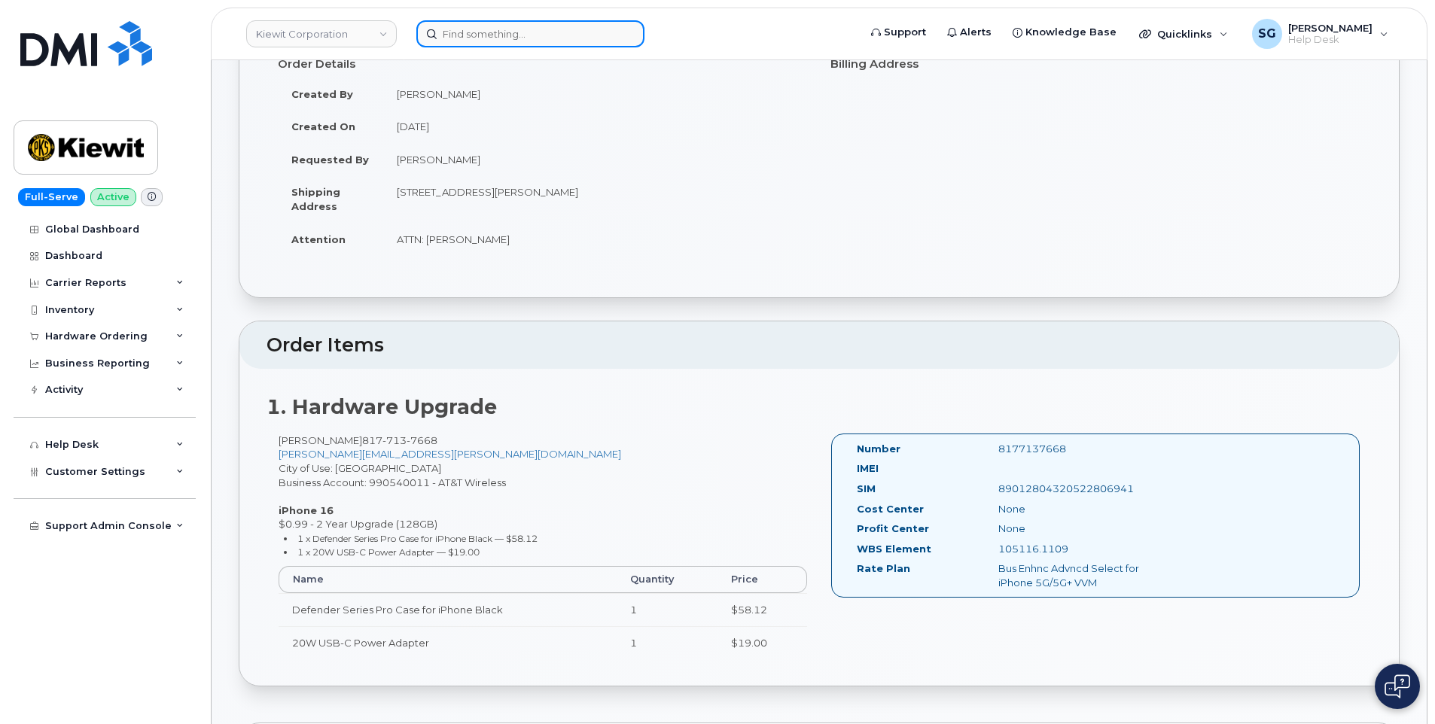
click at [492, 27] on input at bounding box center [530, 33] width 228 height 27
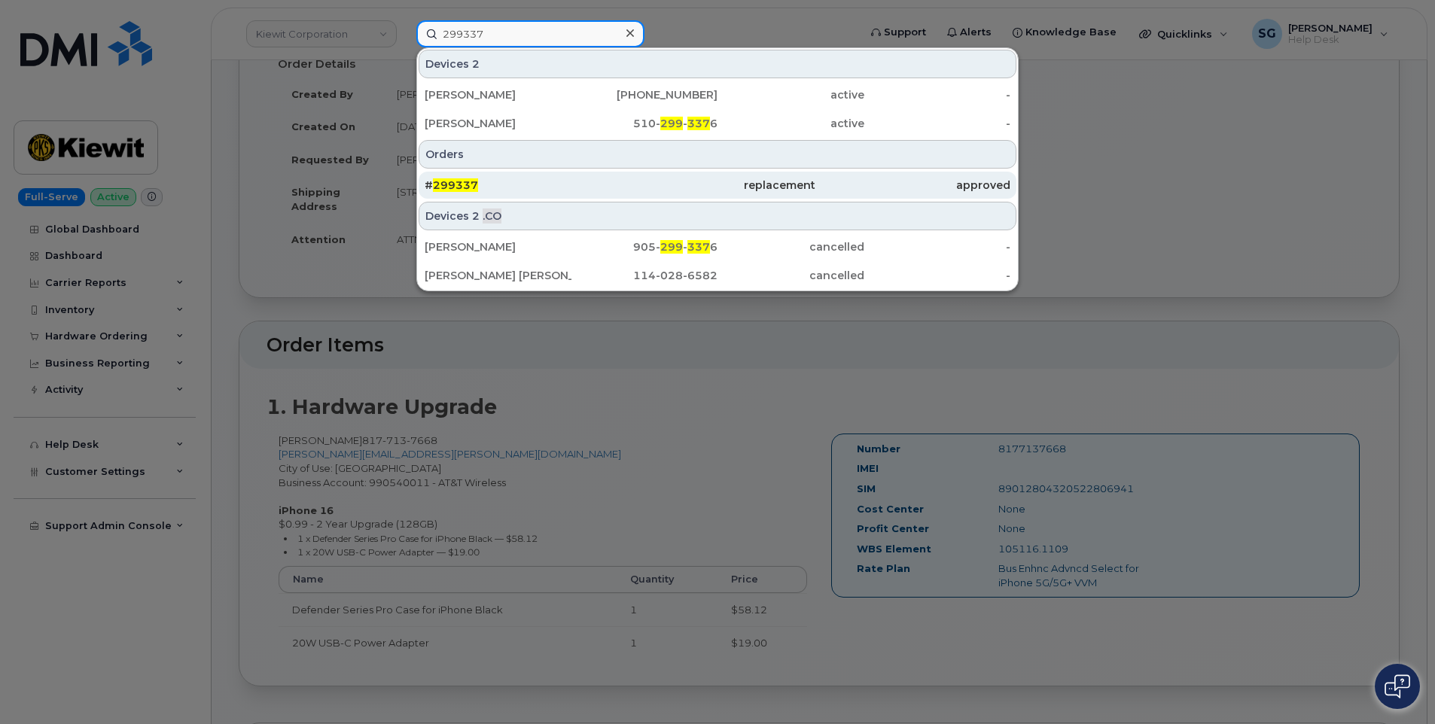
type input "299337"
click at [595, 185] on div "# 299337" at bounding box center [522, 185] width 195 height 15
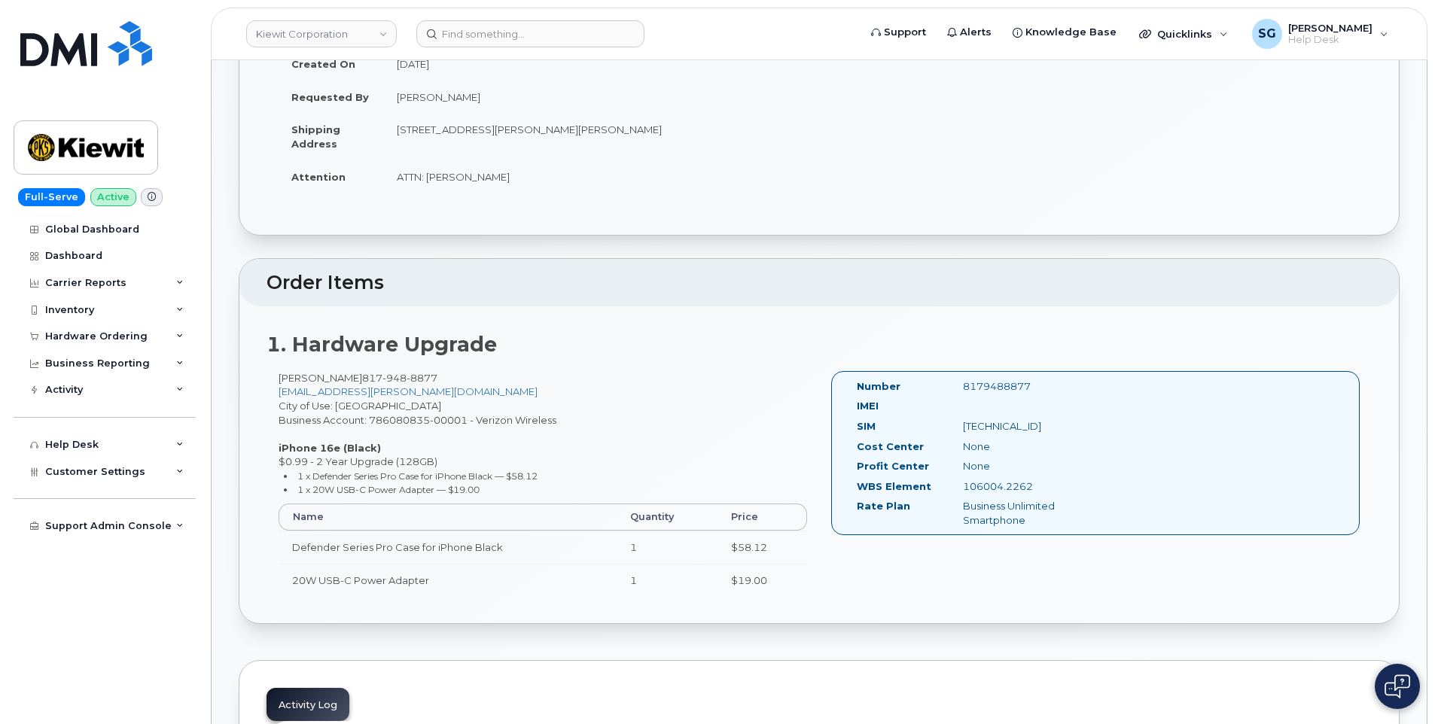
scroll to position [301, 0]
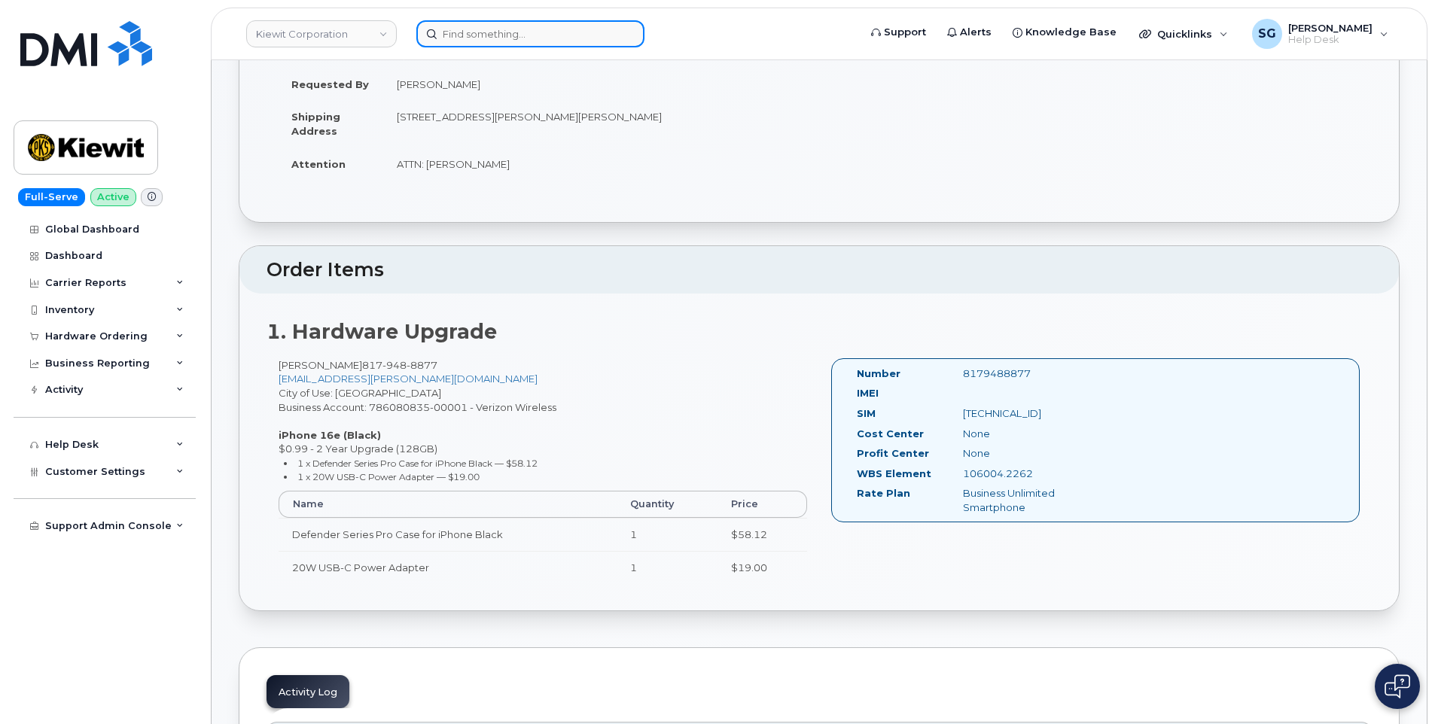
click at [476, 30] on input at bounding box center [530, 33] width 228 height 27
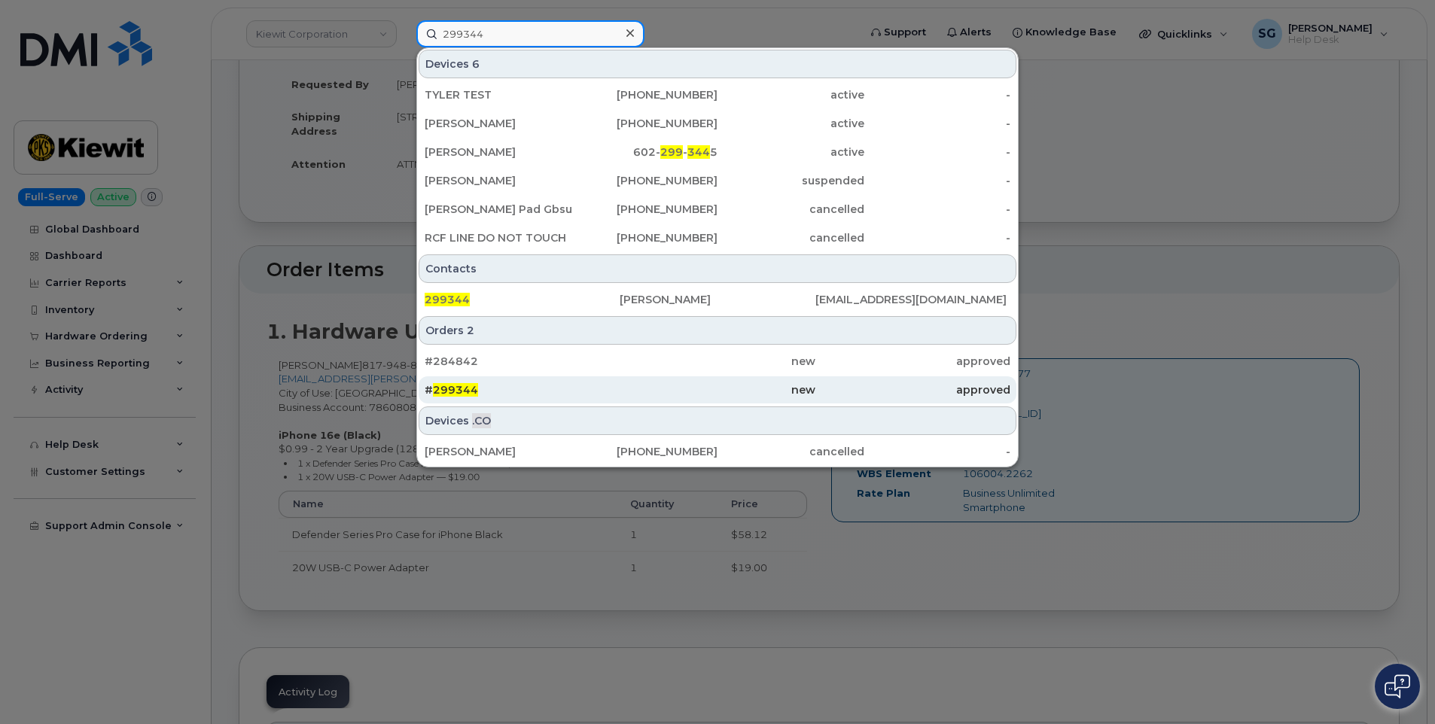
type input "299344"
click at [620, 400] on div "# 299344" at bounding box center [717, 389] width 195 height 27
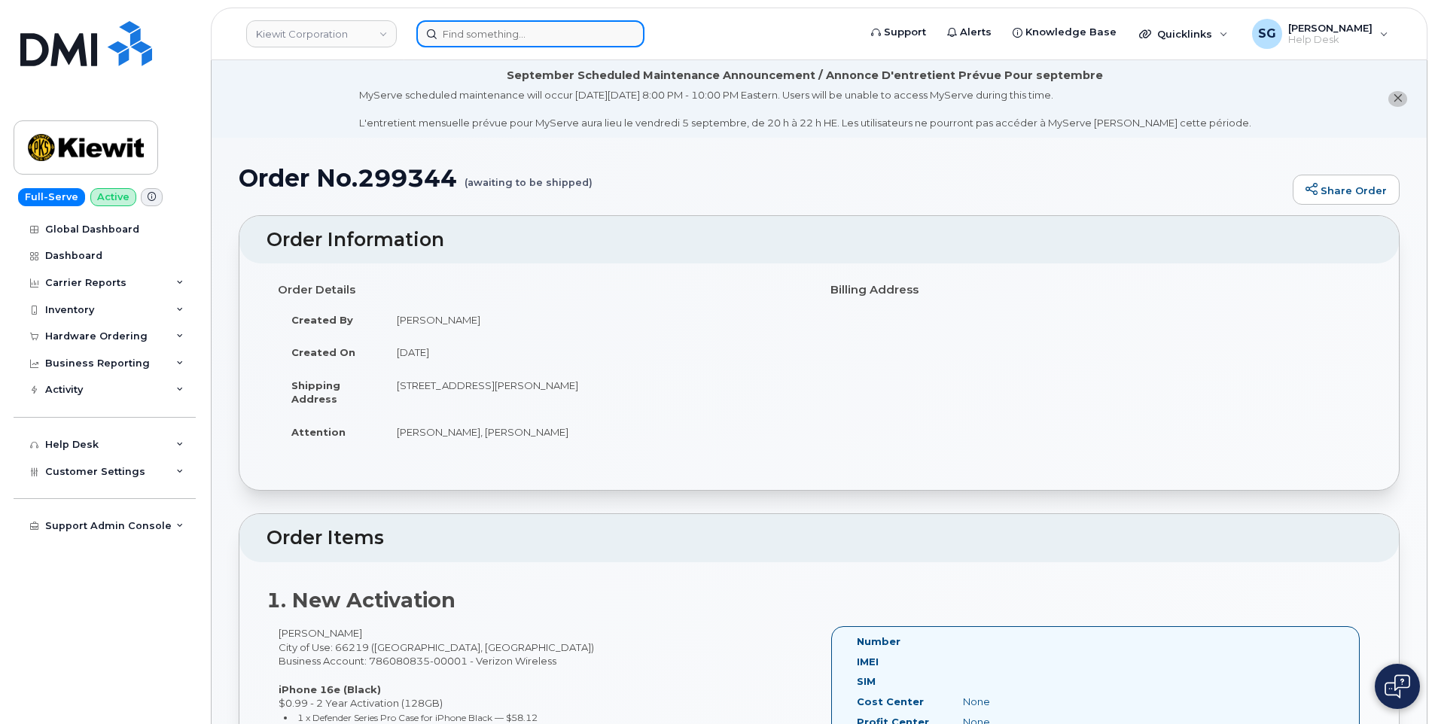
click at [514, 27] on input at bounding box center [530, 33] width 228 height 27
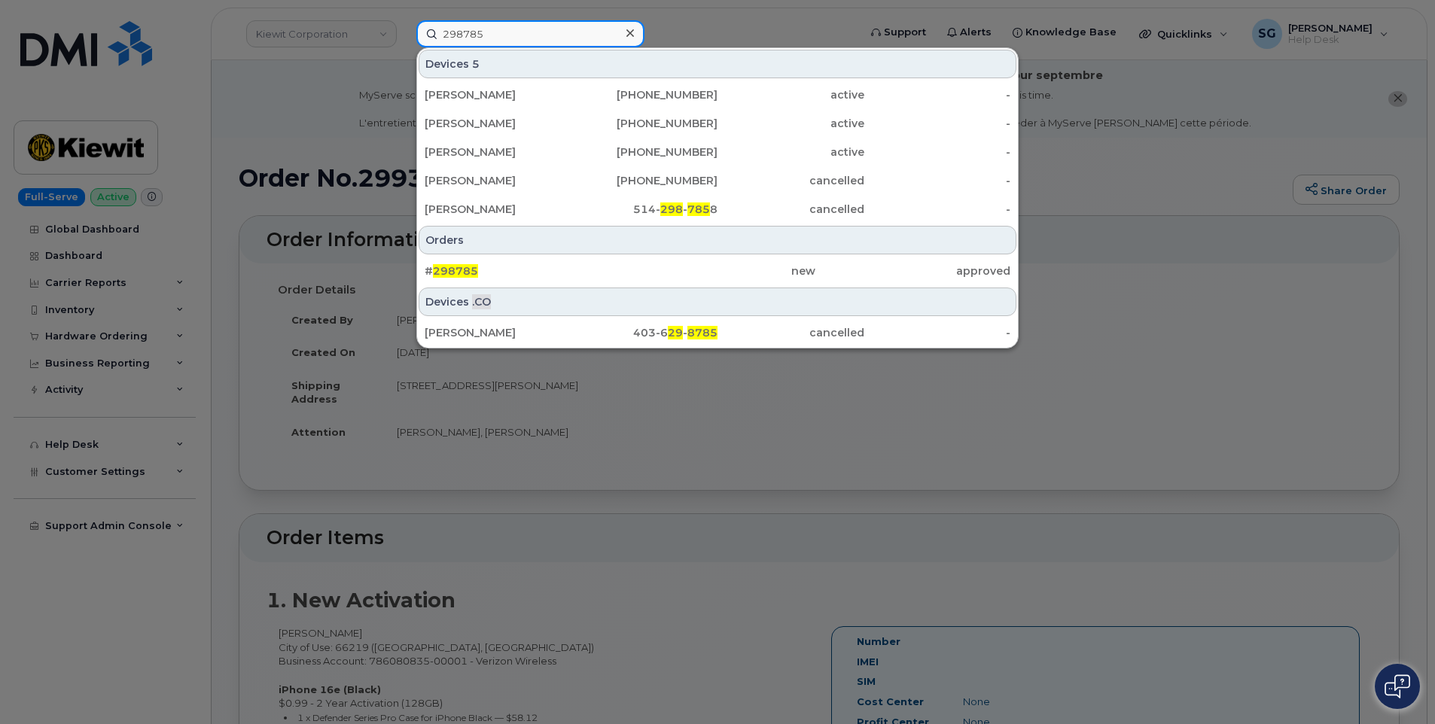
type input "298785"
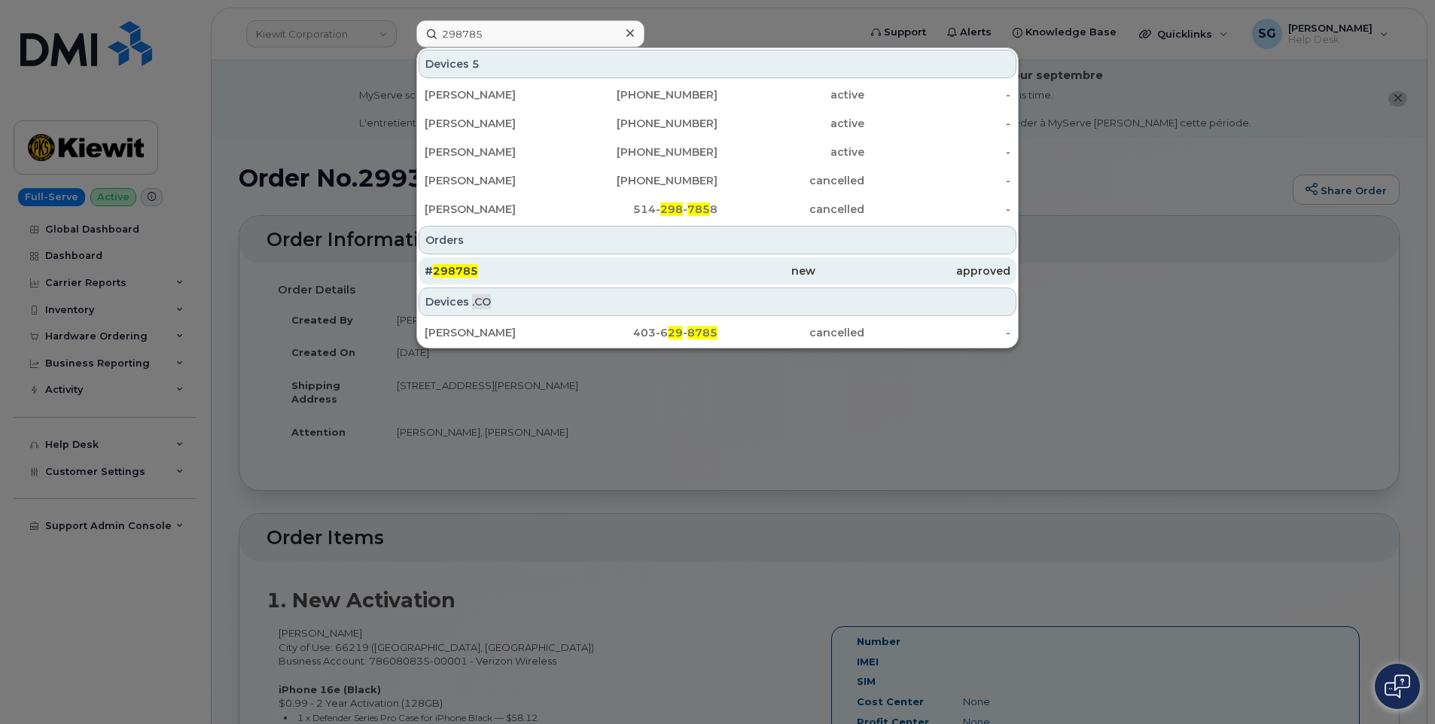
click at [815, 264] on div "new" at bounding box center [912, 270] width 195 height 27
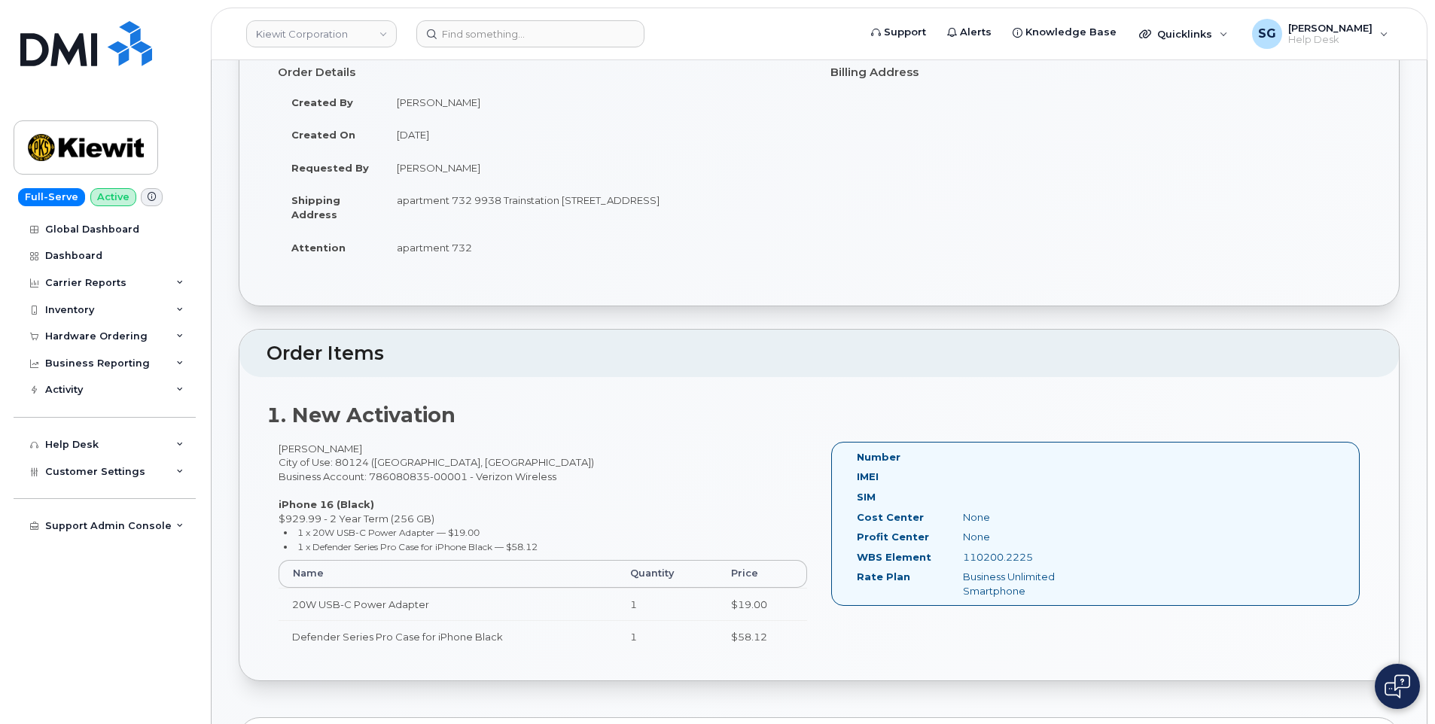
scroll to position [226, 0]
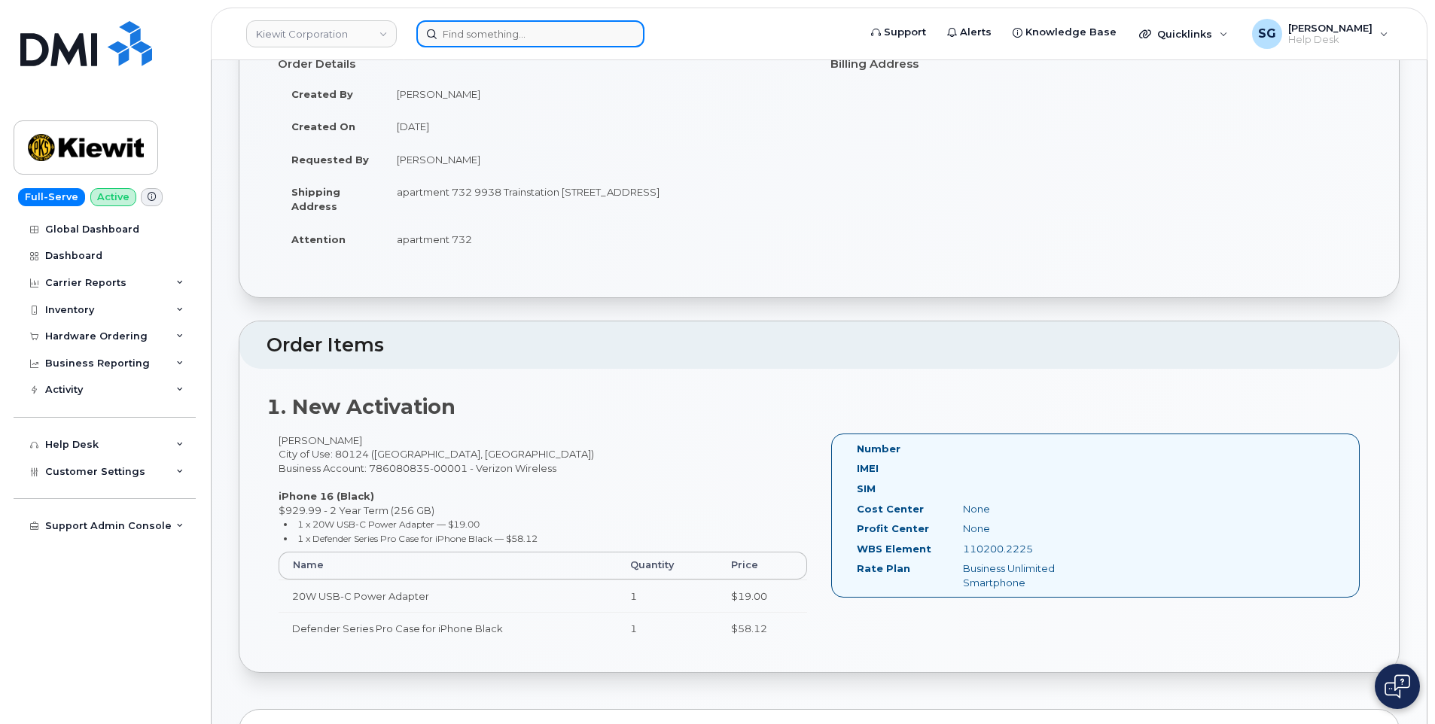
click at [477, 37] on input at bounding box center [530, 33] width 228 height 27
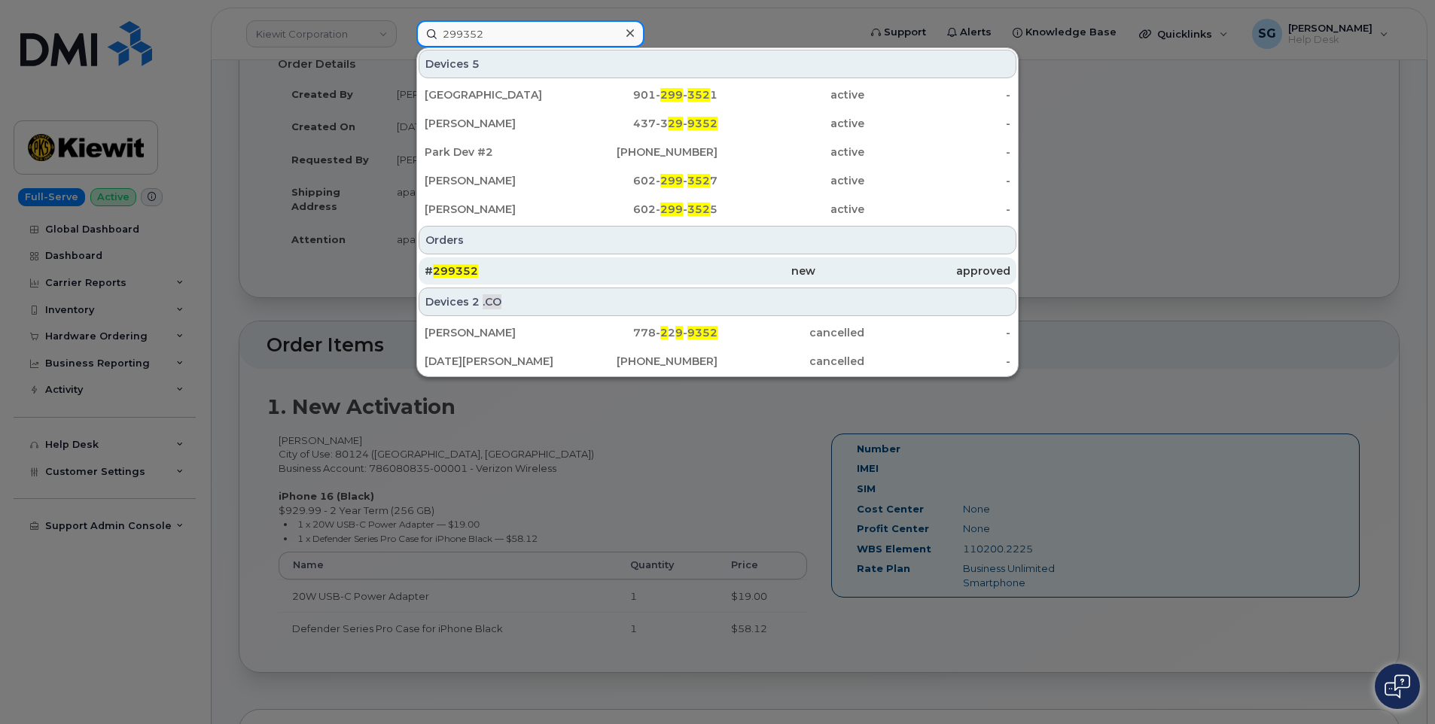
type input "299352"
click at [538, 273] on div "# 299352" at bounding box center [522, 271] width 195 height 15
